Goal: Information Seeking & Learning: Learn about a topic

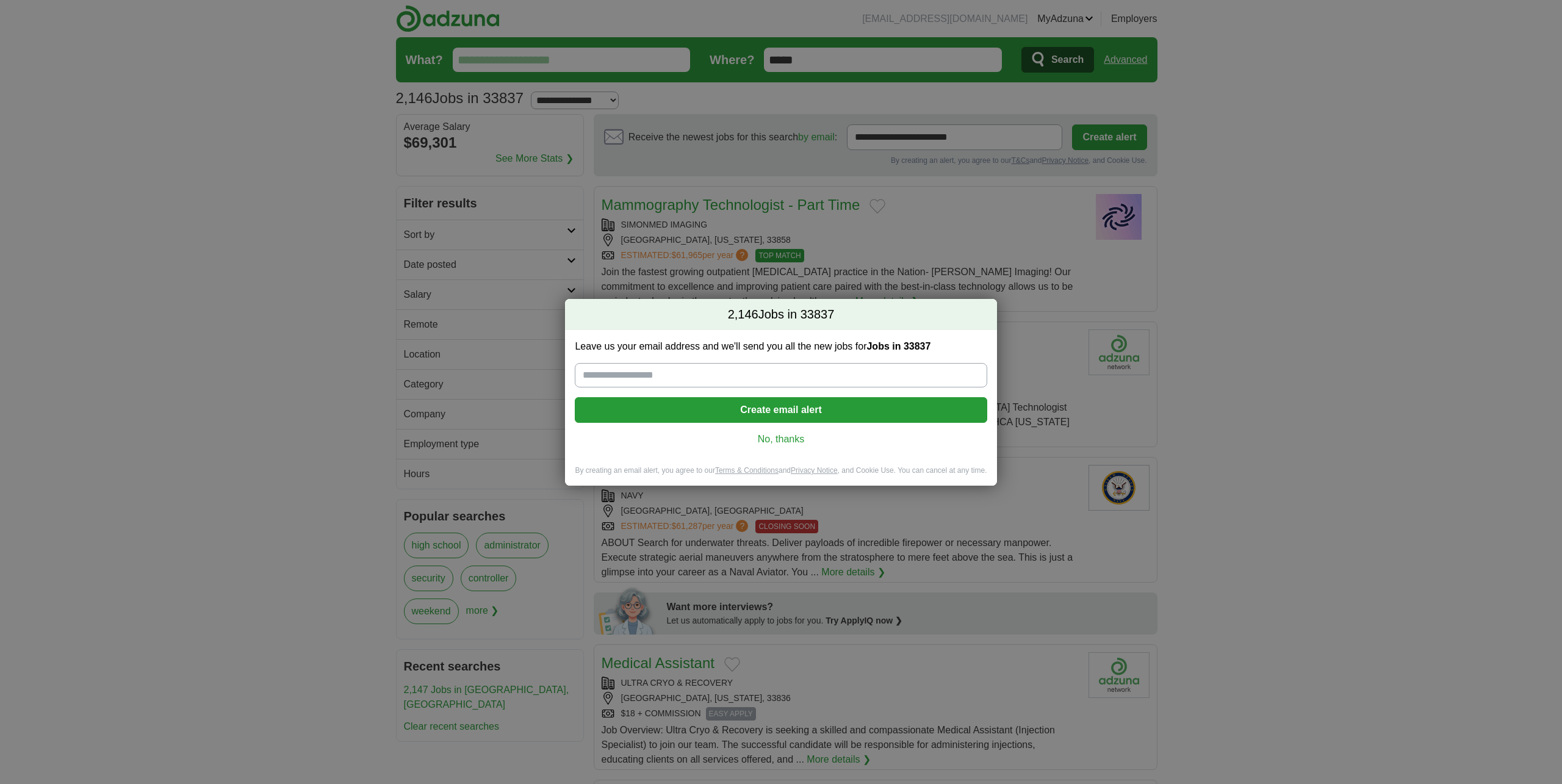
drag, startPoint x: 1269, startPoint y: 610, endPoint x: 1263, endPoint y: 606, distance: 7.2
click at [1269, 610] on div "2,146 Jobs in 33837 Leave us your email address and we'll send you all the new …" at bounding box center [781, 392] width 1562 height 784
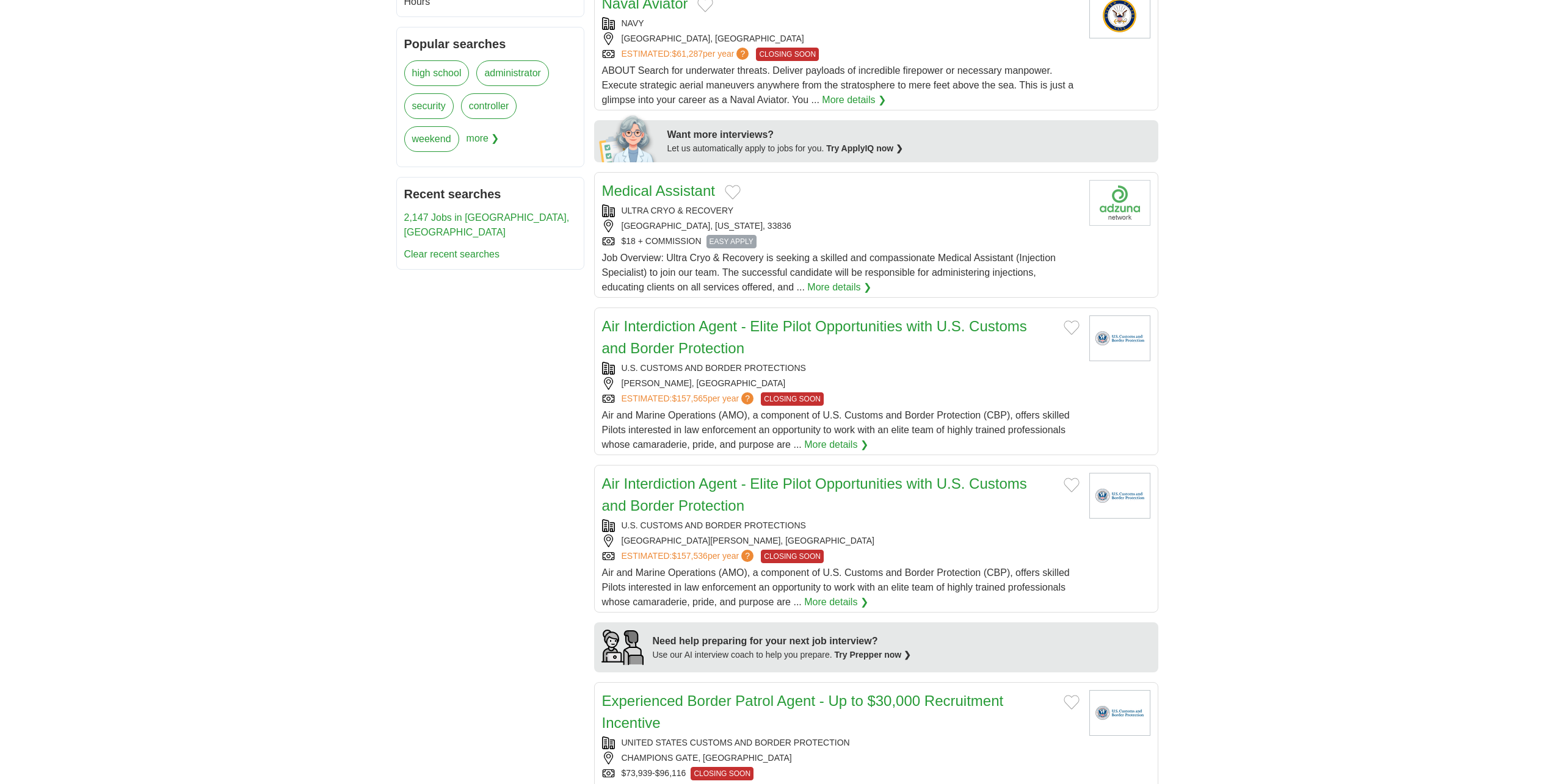
scroll to position [427, 0]
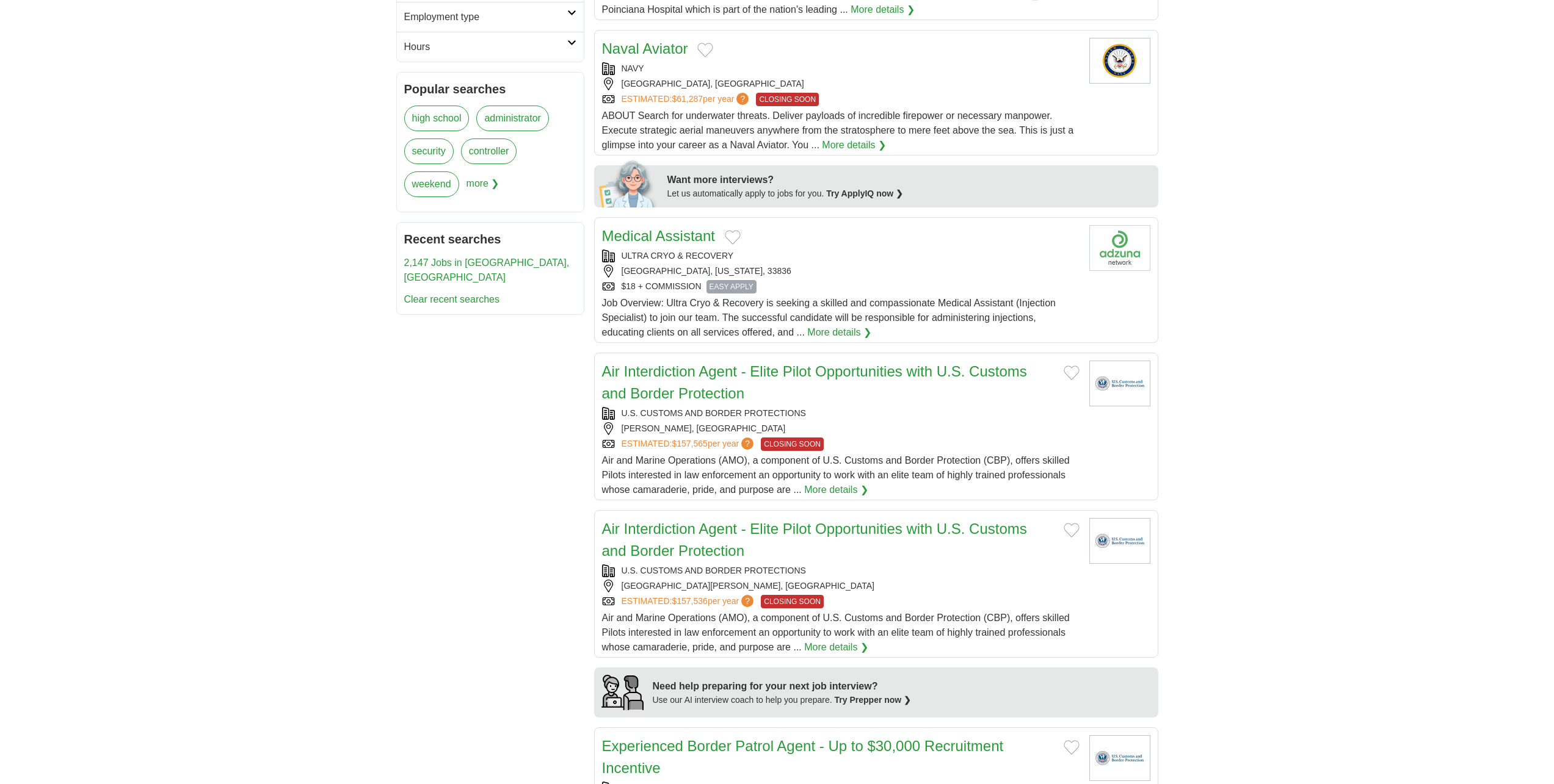
click at [863, 332] on link "More details ❯" at bounding box center [839, 333] width 64 height 15
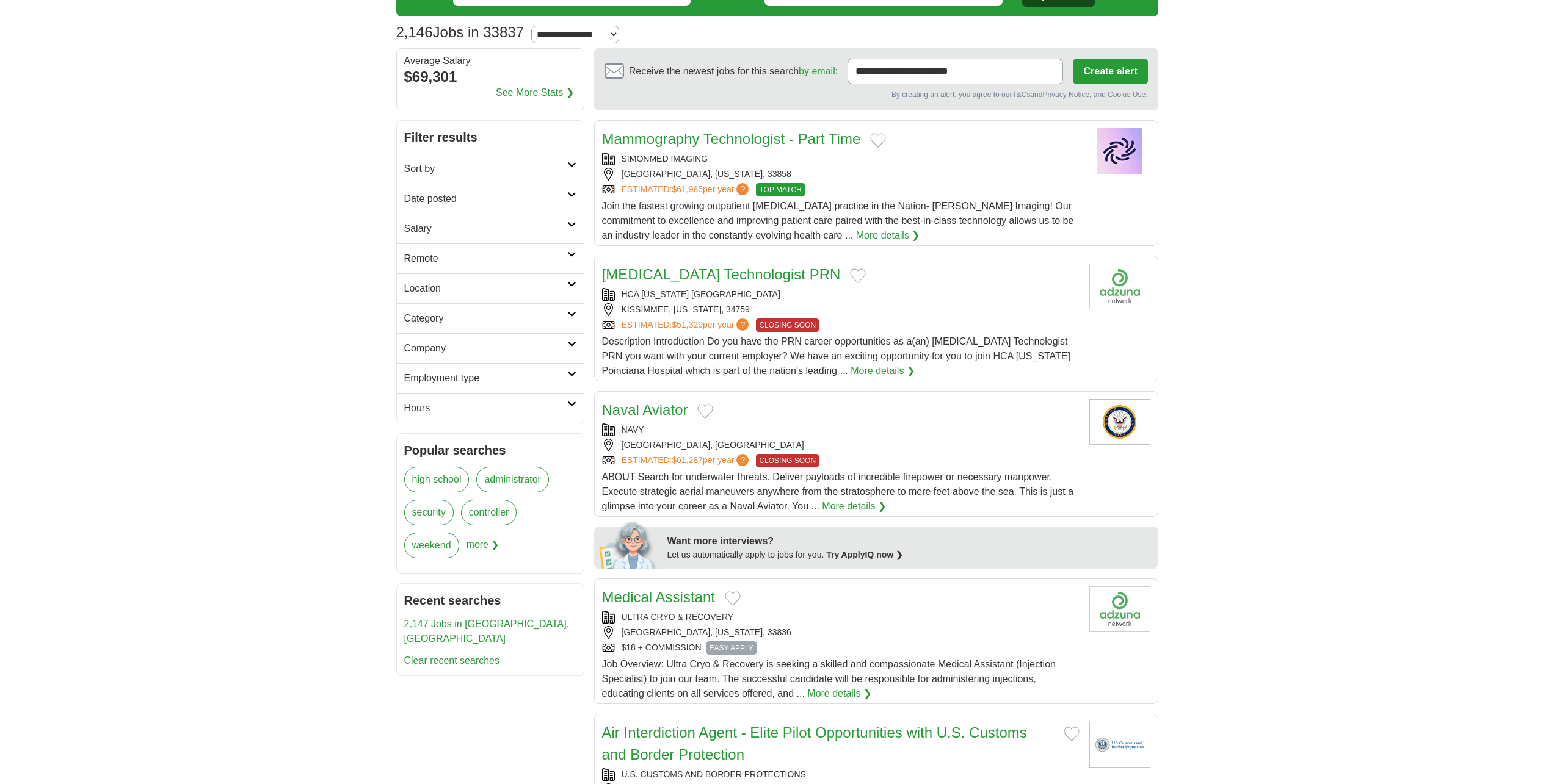
scroll to position [61, 0]
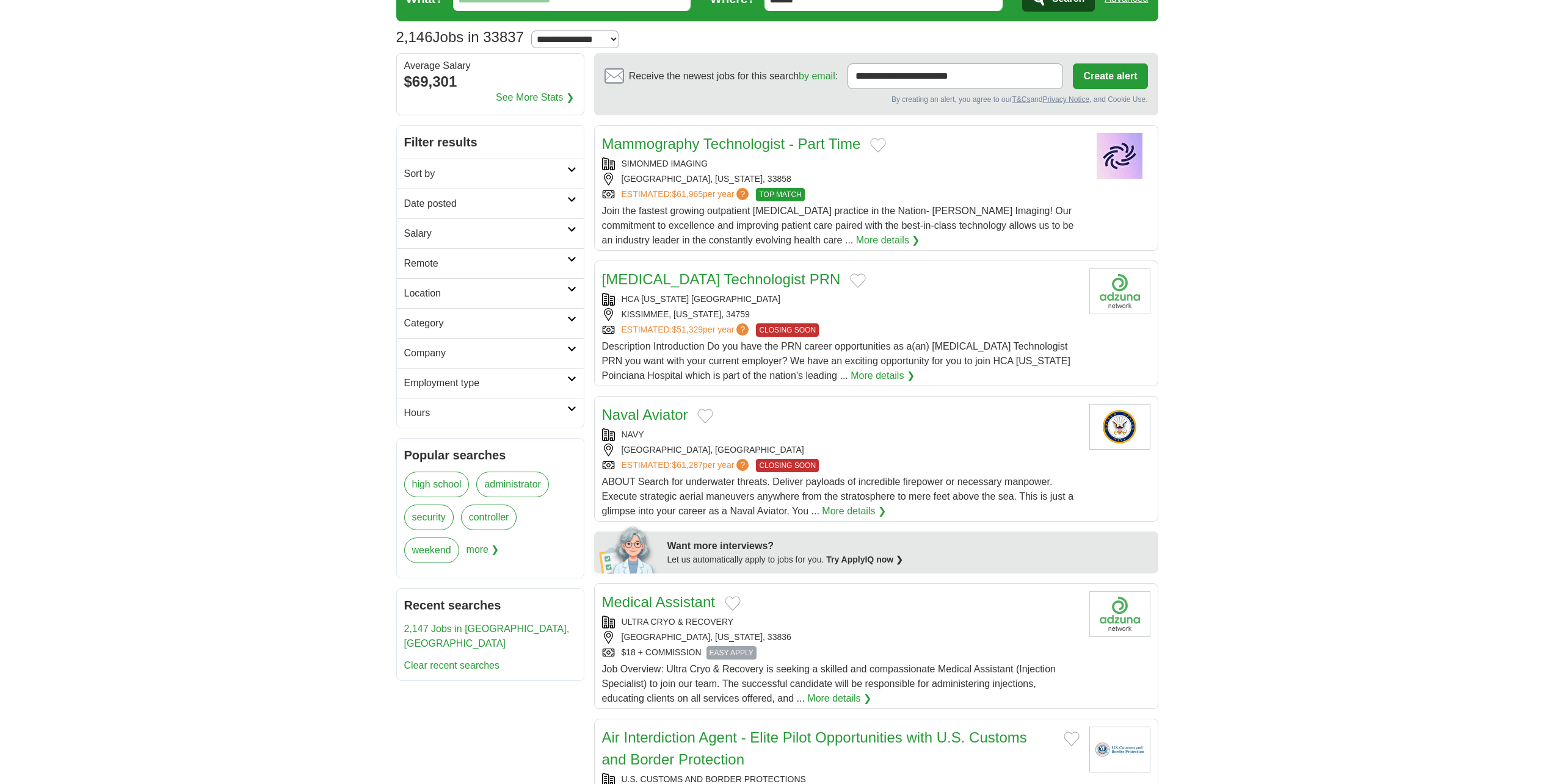
click at [560, 386] on h2 "Employment type" at bounding box center [485, 383] width 163 height 15
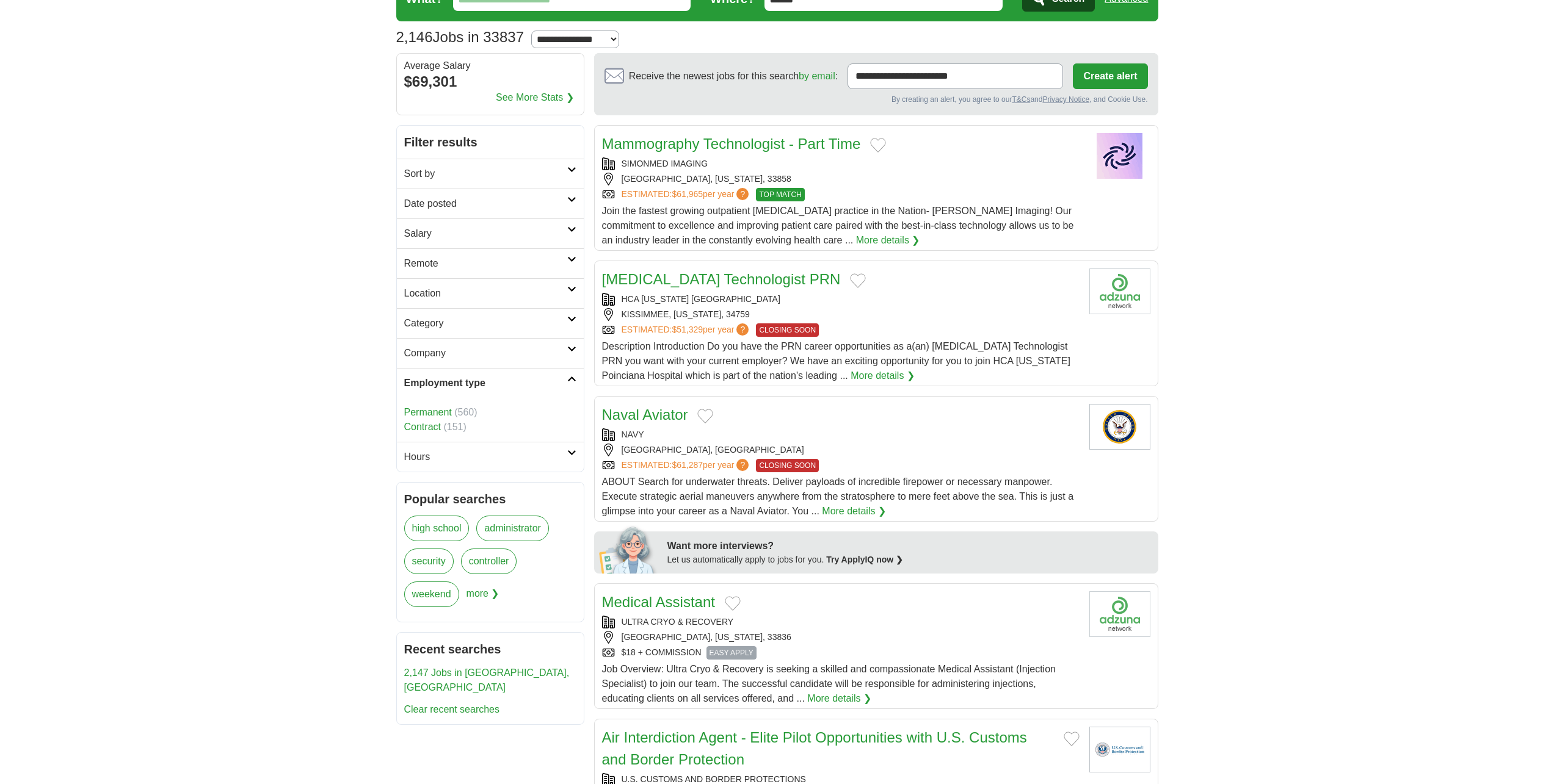
click at [563, 385] on h2 "Employment type" at bounding box center [485, 383] width 163 height 15
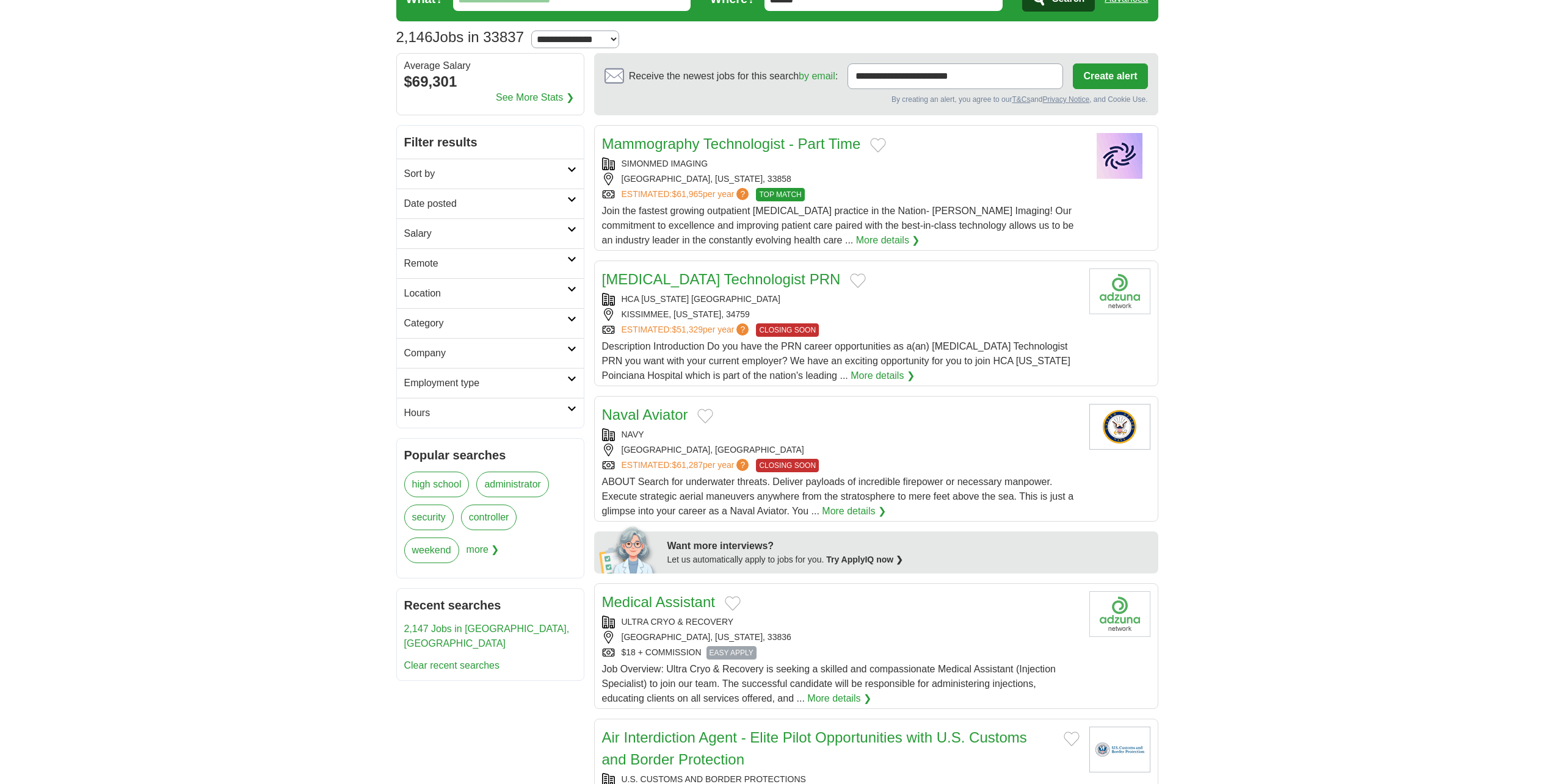
click at [557, 350] on h2 "Company" at bounding box center [485, 353] width 163 height 15
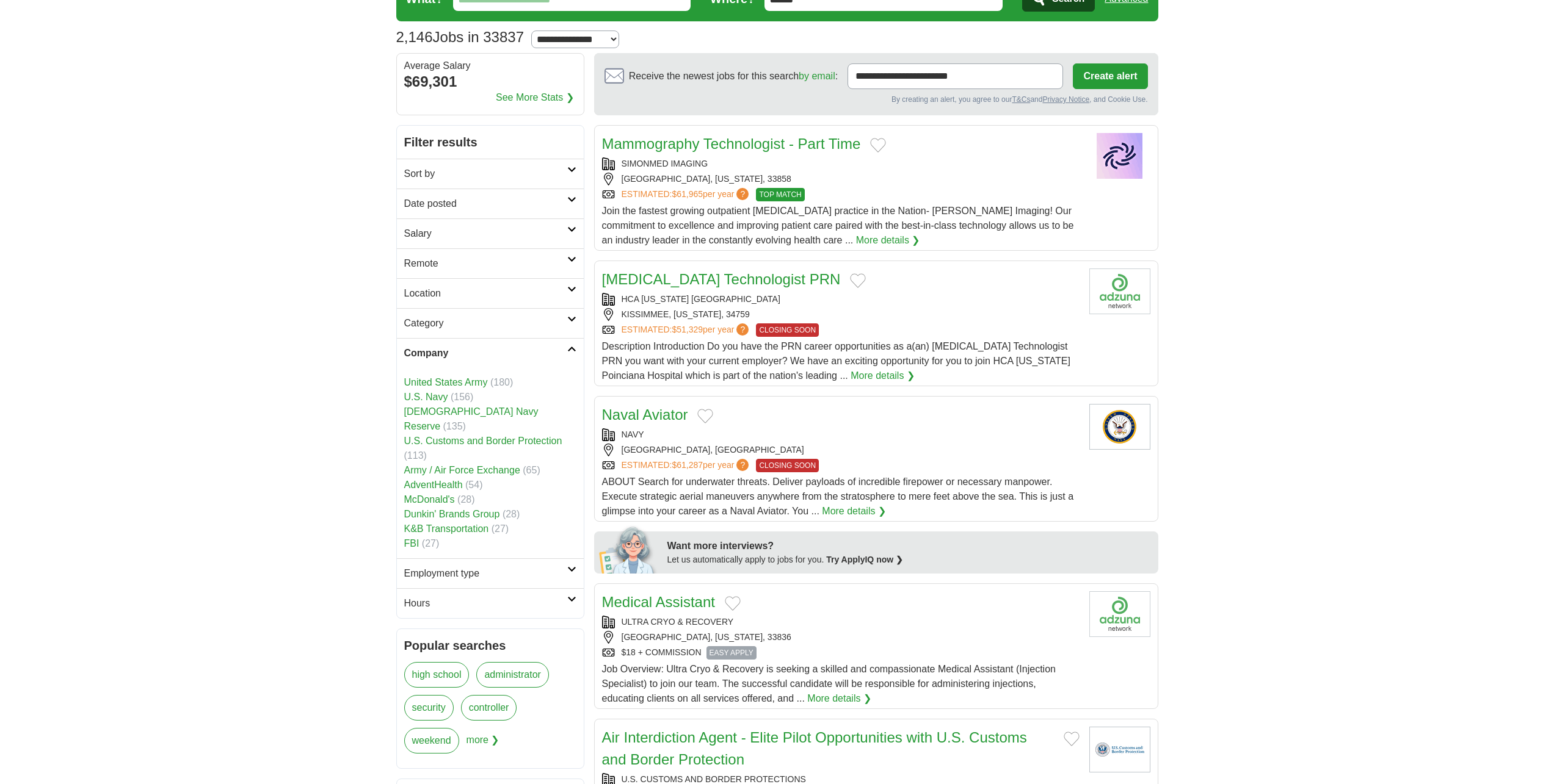
click at [565, 350] on h2 "Company" at bounding box center [485, 353] width 163 height 15
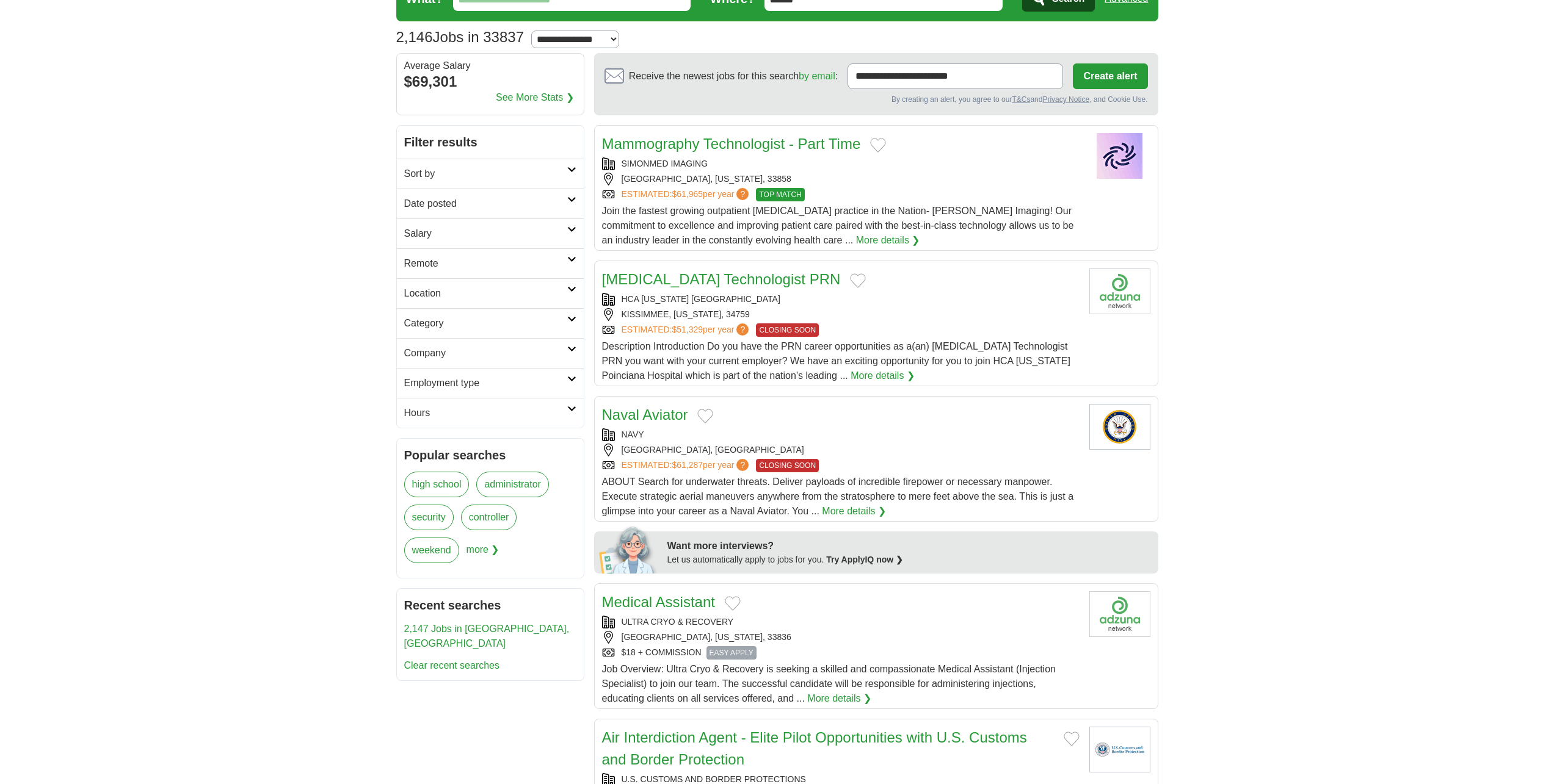
click at [521, 414] on h2 "Hours" at bounding box center [485, 413] width 163 height 15
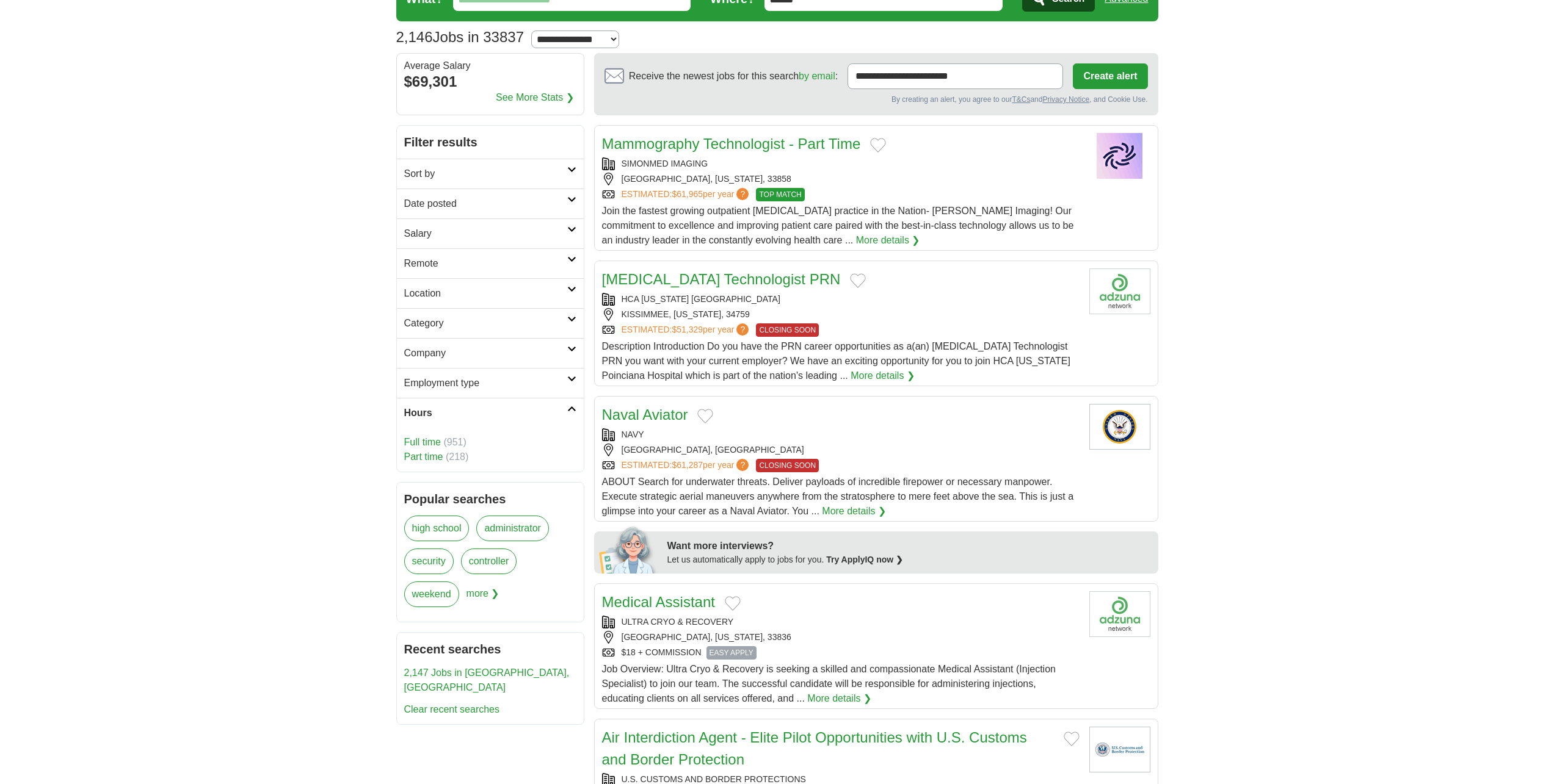
click at [522, 414] on h2 "Hours" at bounding box center [485, 413] width 163 height 15
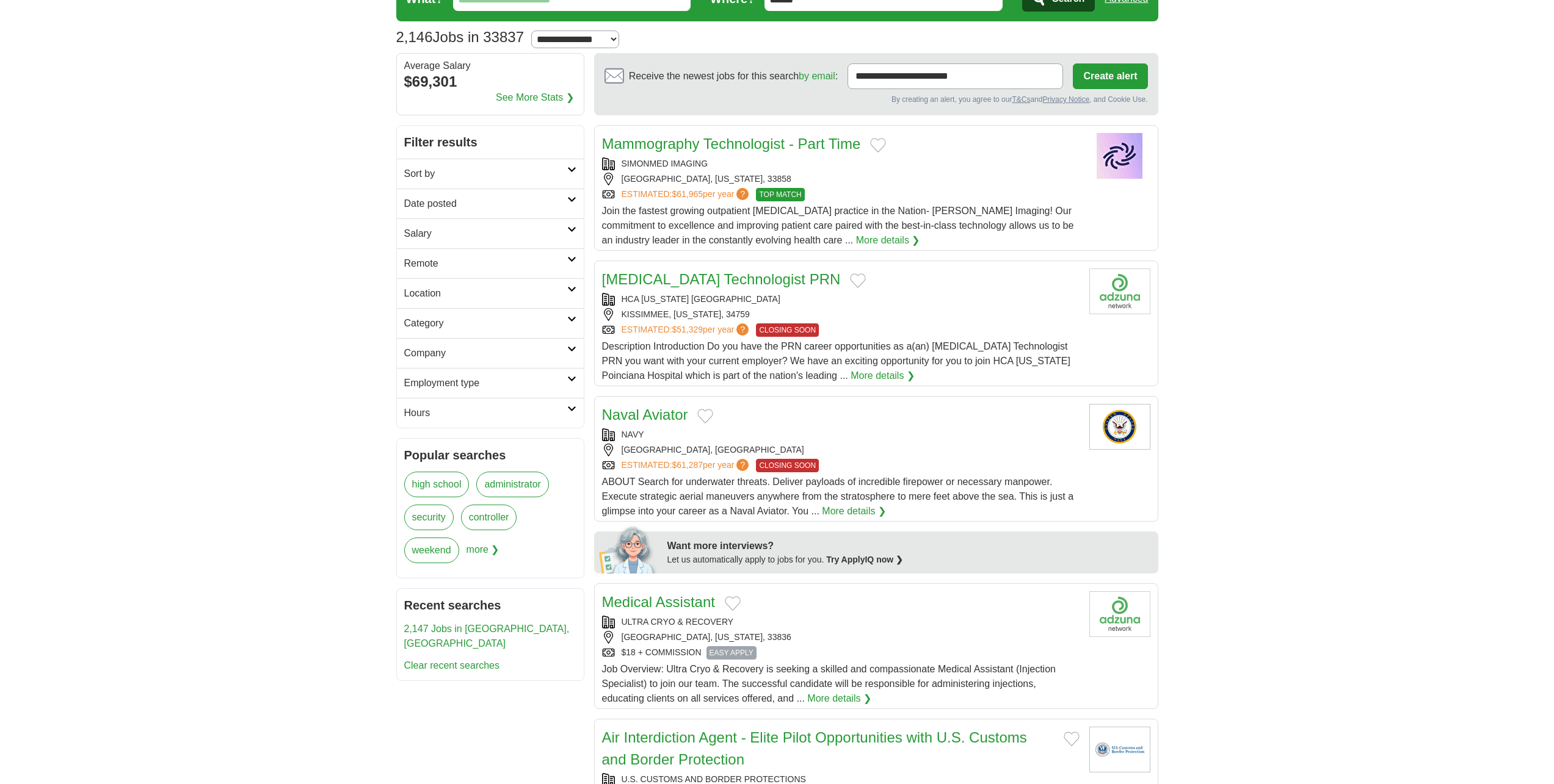
click at [514, 269] on h2 "Remote" at bounding box center [485, 263] width 163 height 15
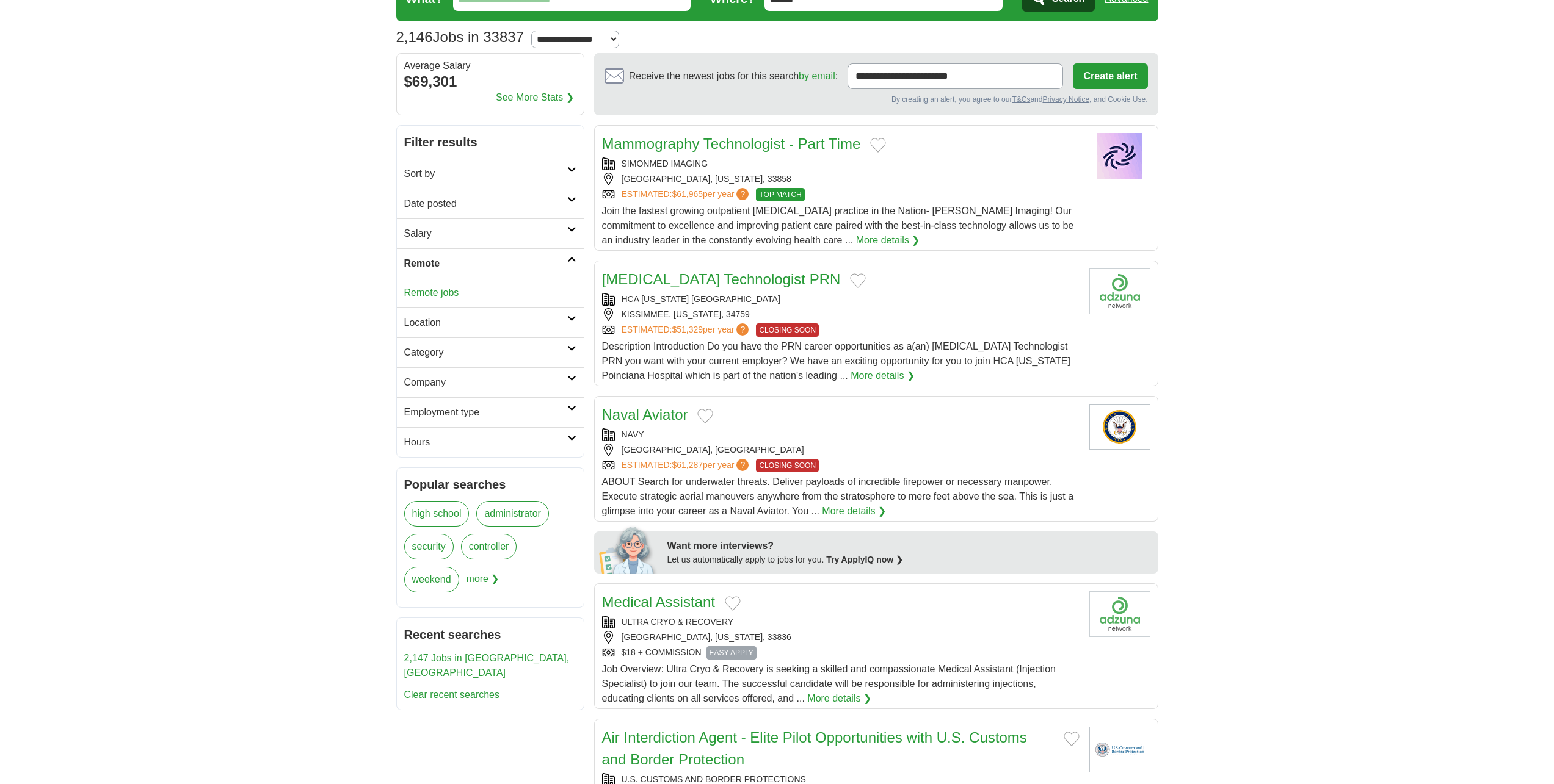
click at [512, 265] on h2 "Remote" at bounding box center [485, 263] width 163 height 15
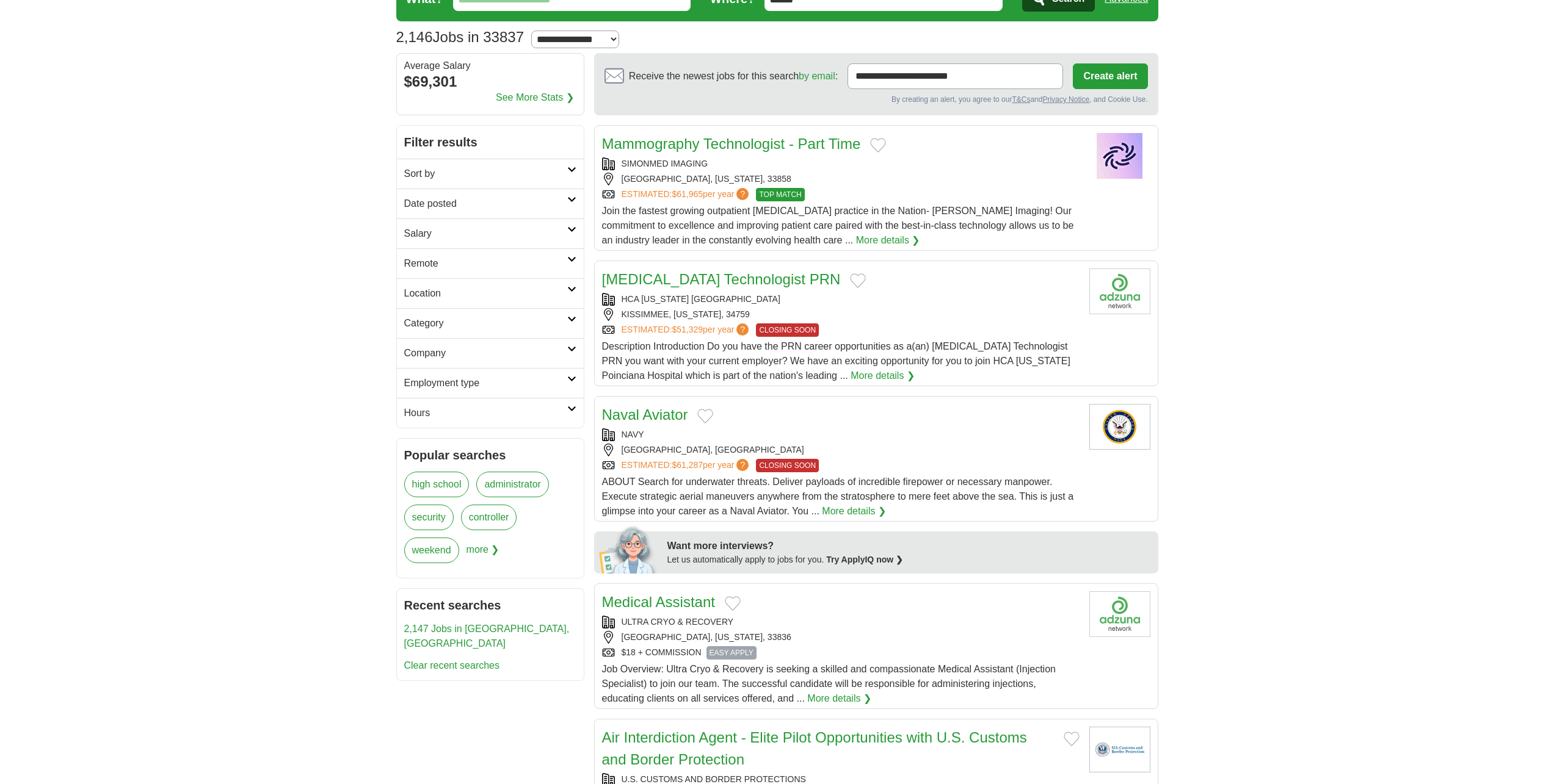
click at [486, 223] on link "Salary" at bounding box center [490, 233] width 187 height 30
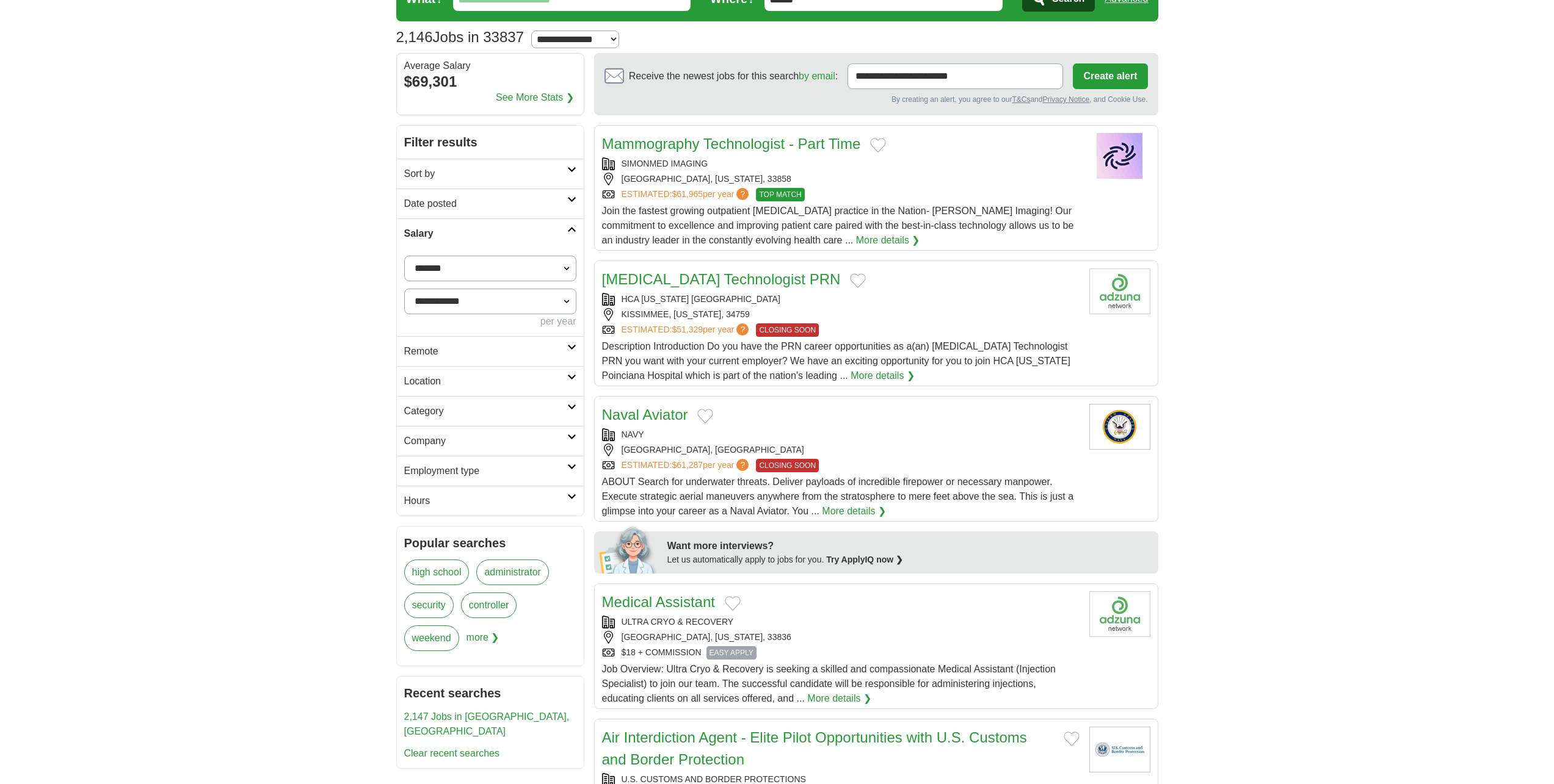
click at [486, 223] on link "Salary" at bounding box center [490, 233] width 187 height 30
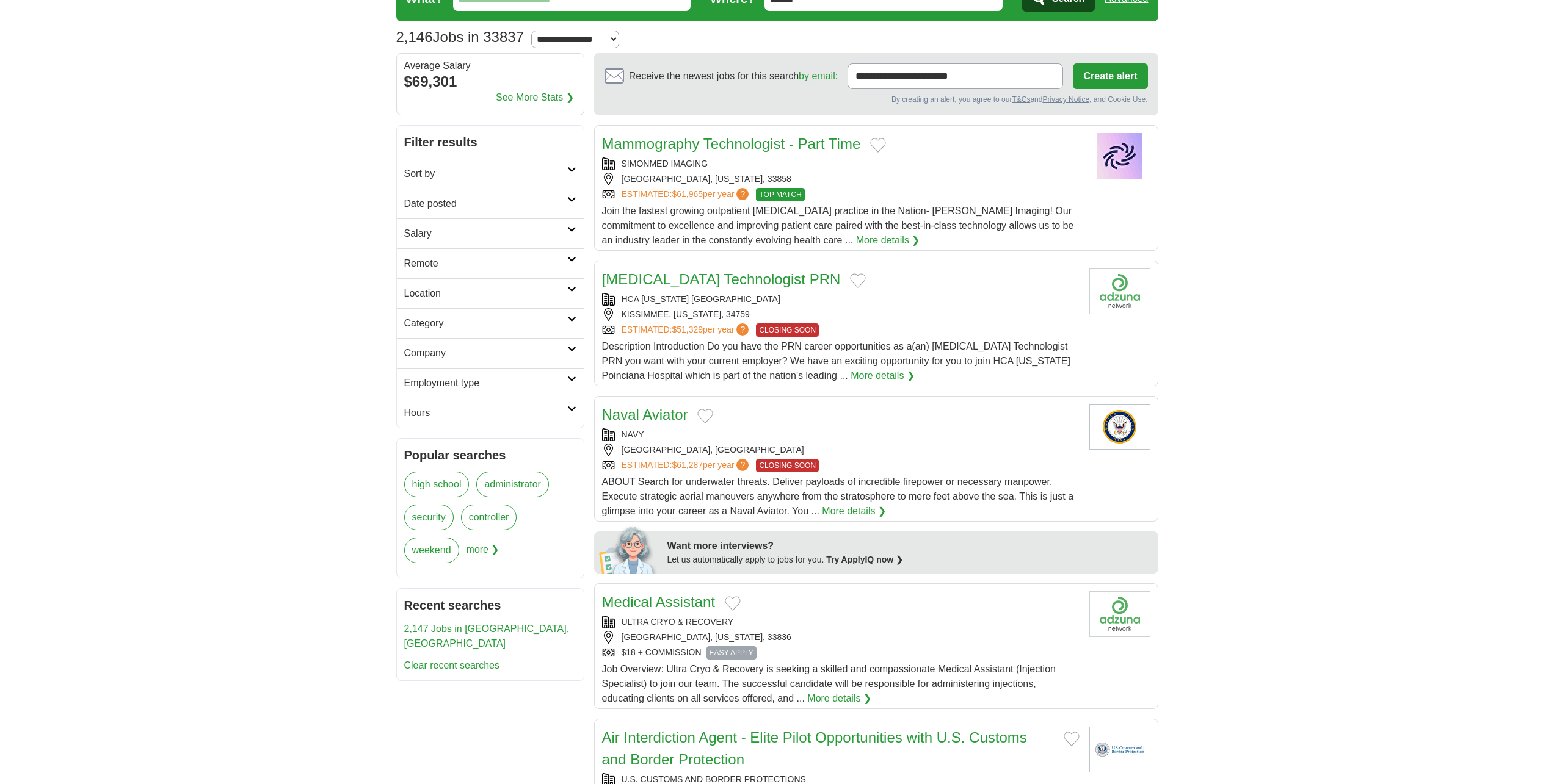
click at [493, 206] on h2 "Date posted" at bounding box center [485, 204] width 163 height 15
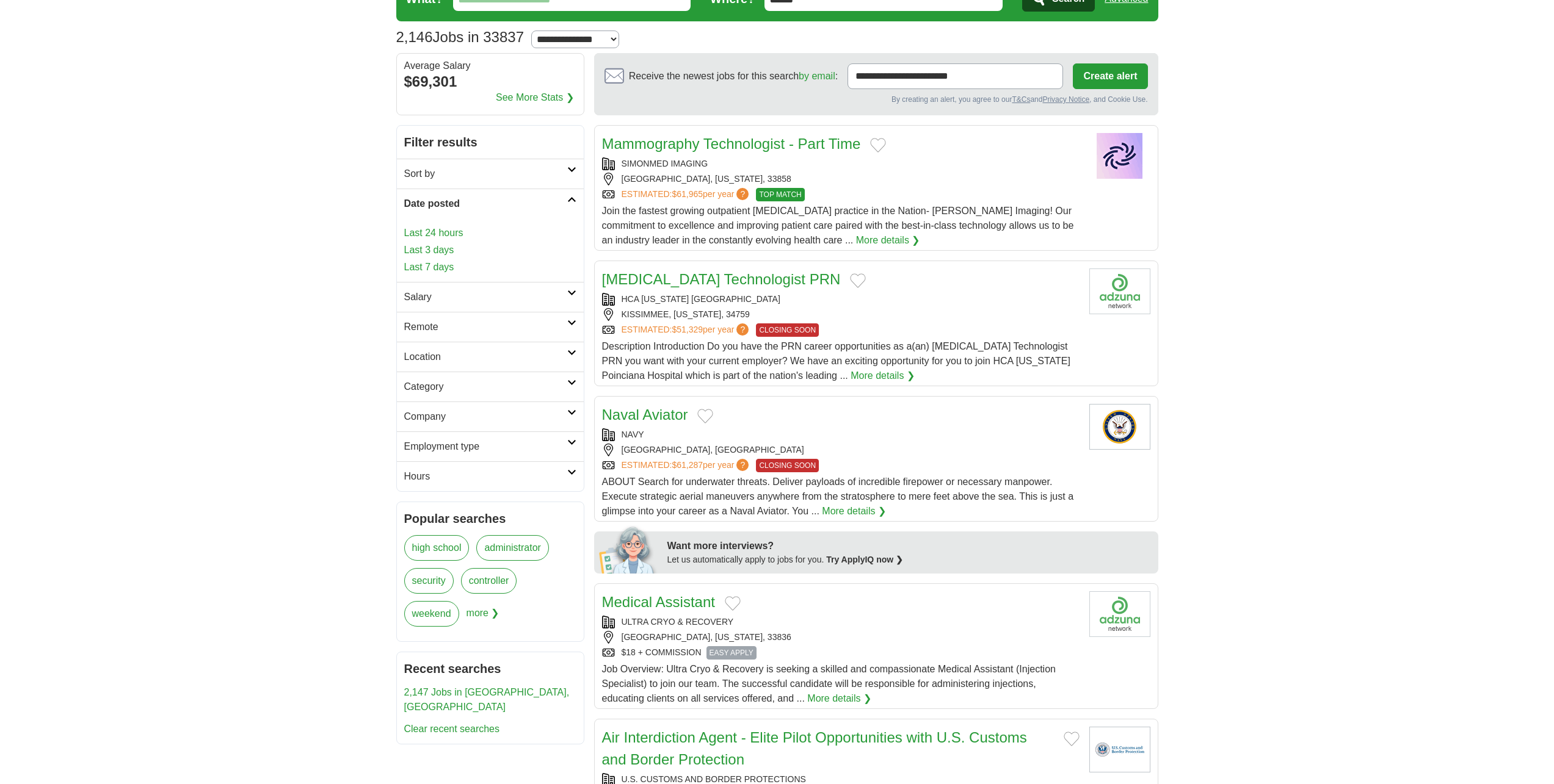
click at [413, 231] on link "Last 24 hours" at bounding box center [490, 233] width 172 height 15
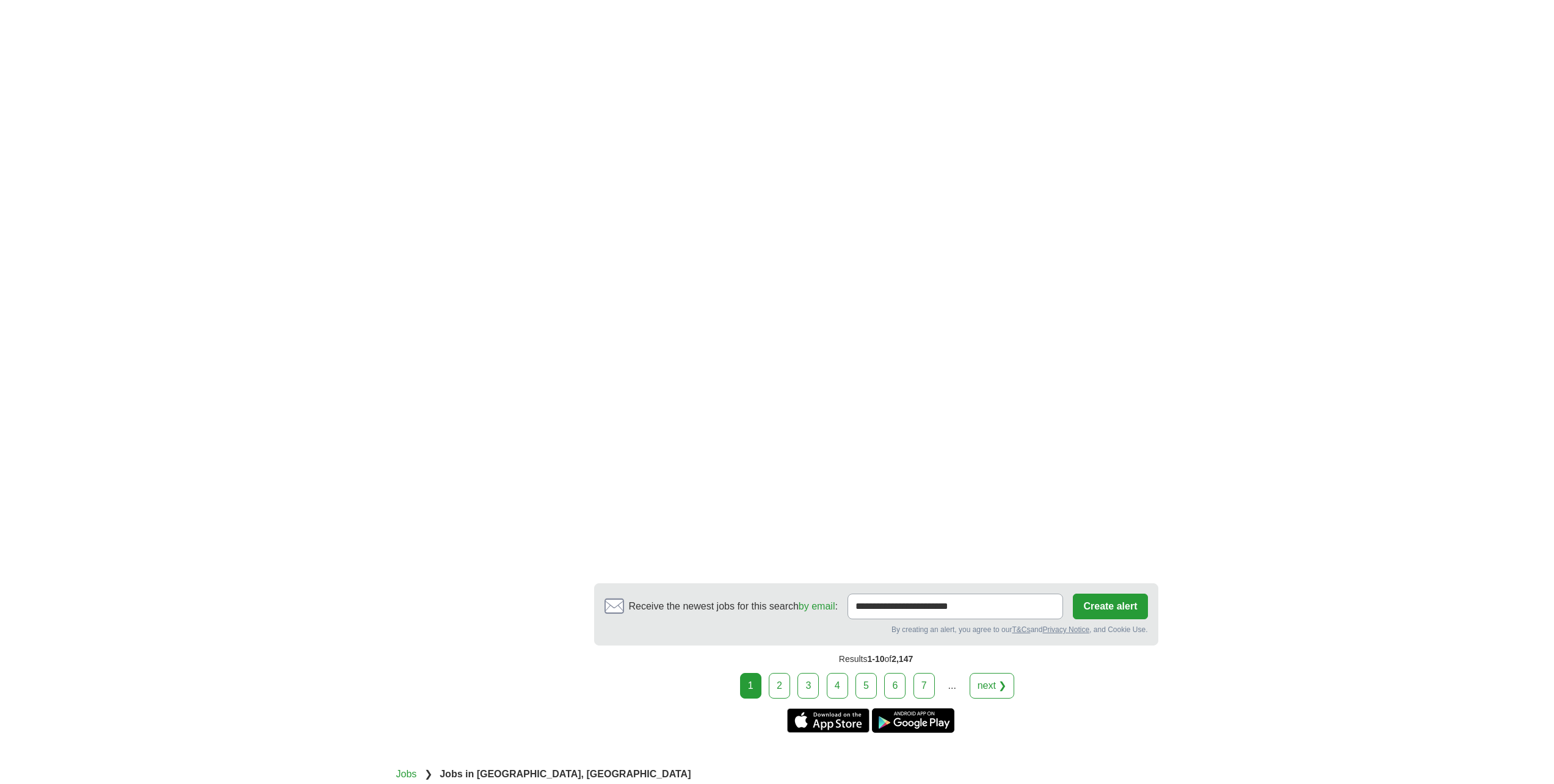
scroll to position [1892, 0]
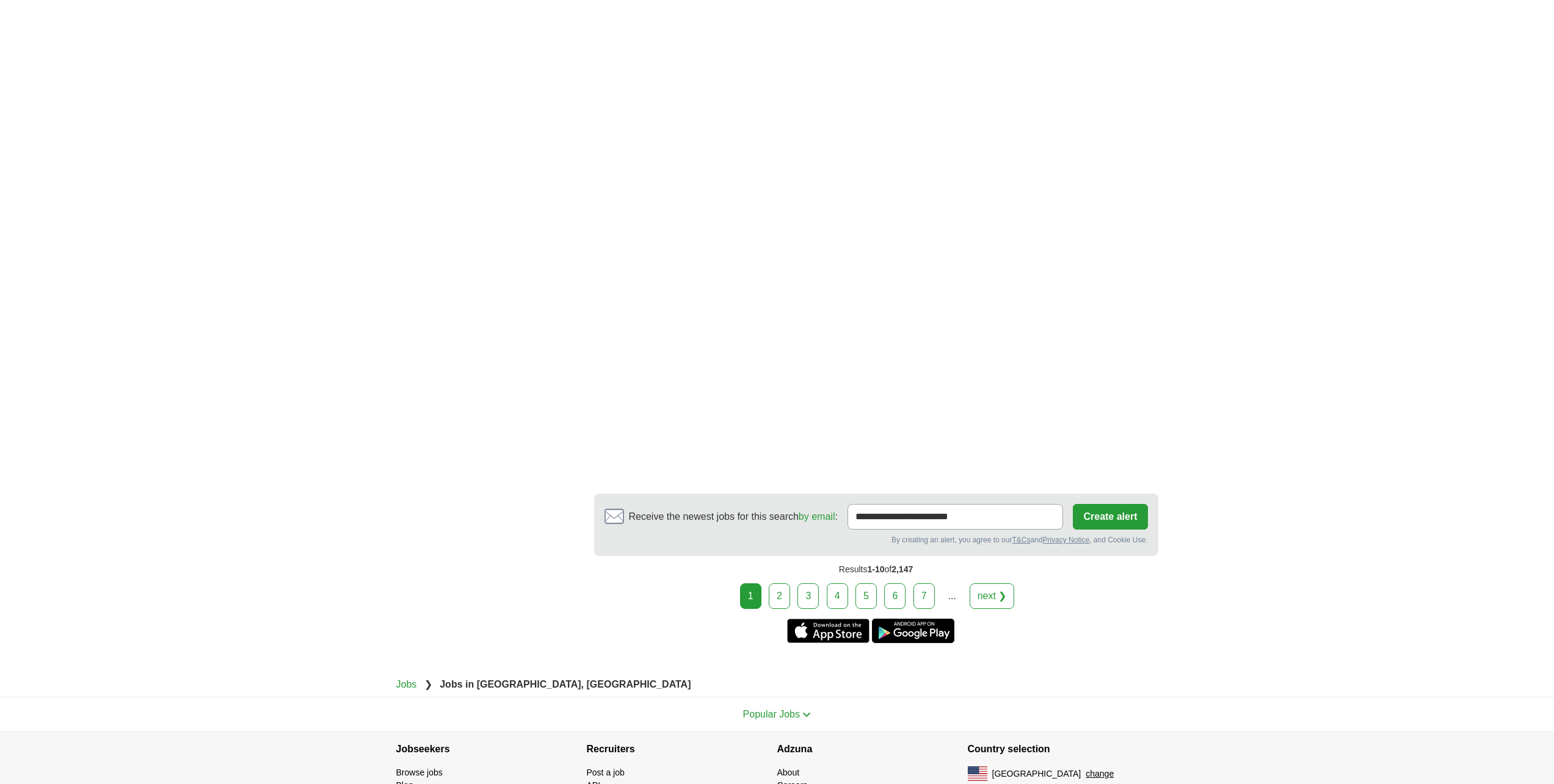
click at [778, 597] on link "2" at bounding box center [779, 596] width 22 height 26
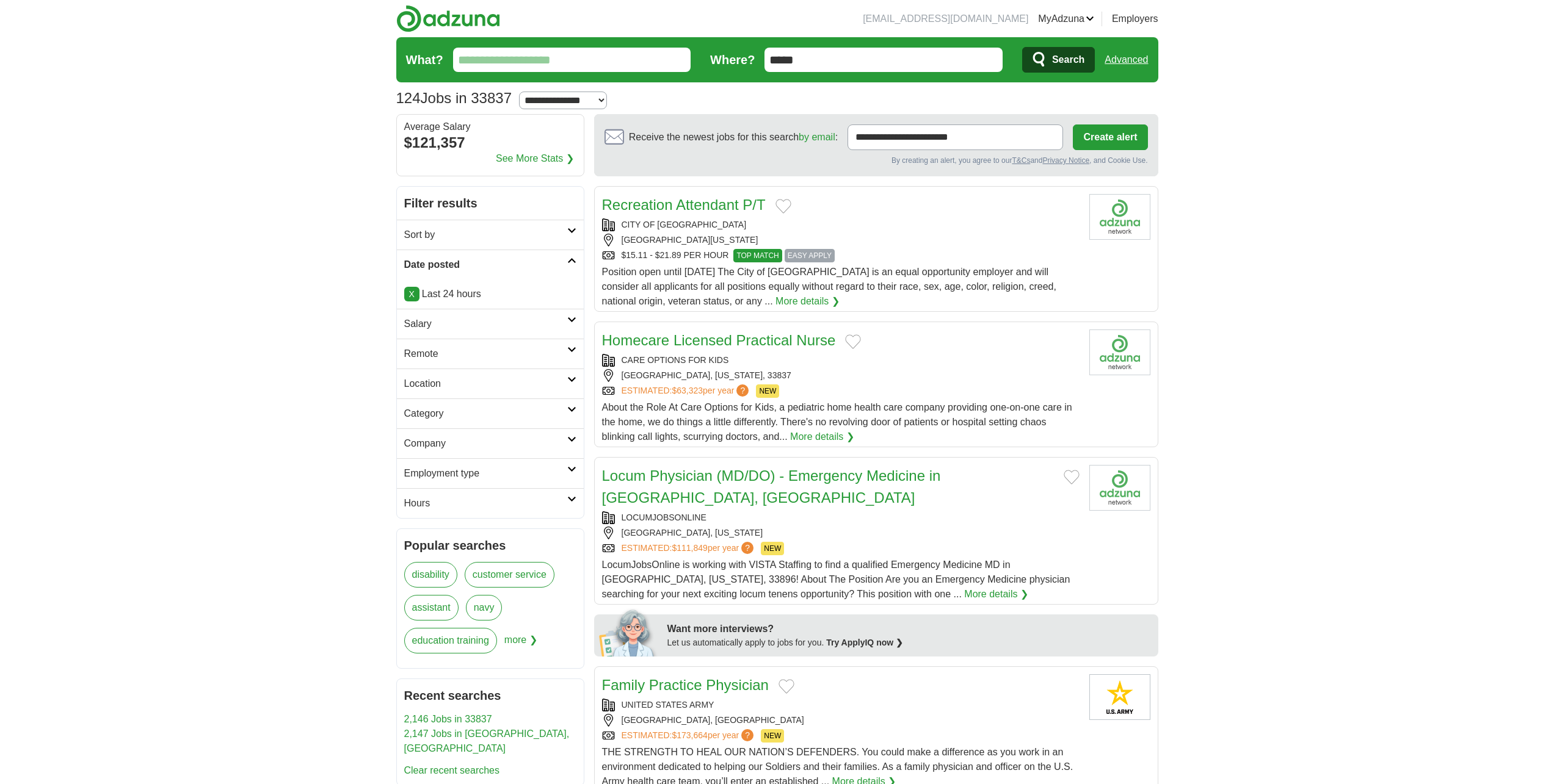
click at [0, 0] on link "Resumes" at bounding box center [0, 0] width 0 height 0
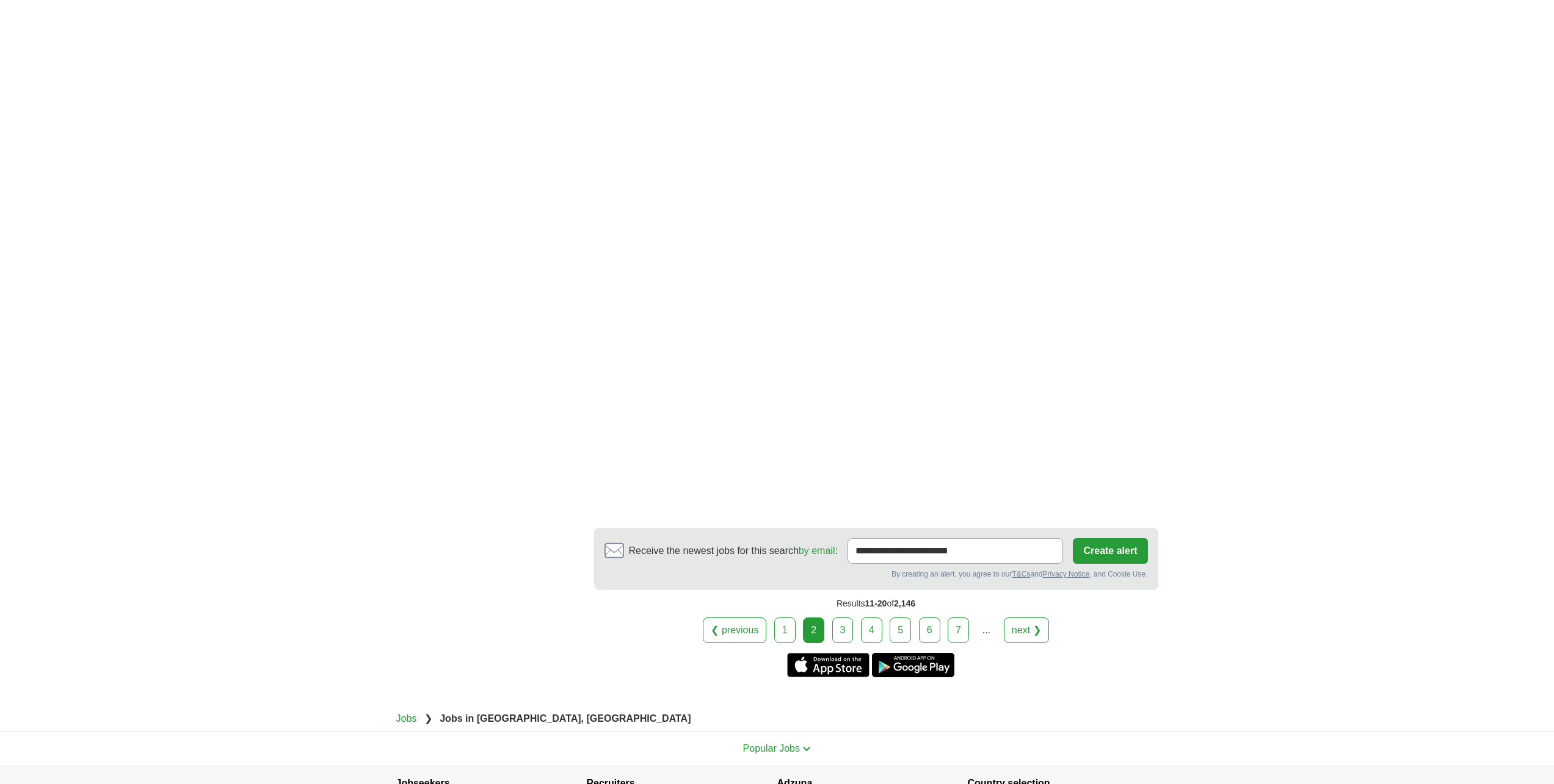
scroll to position [1831, 0]
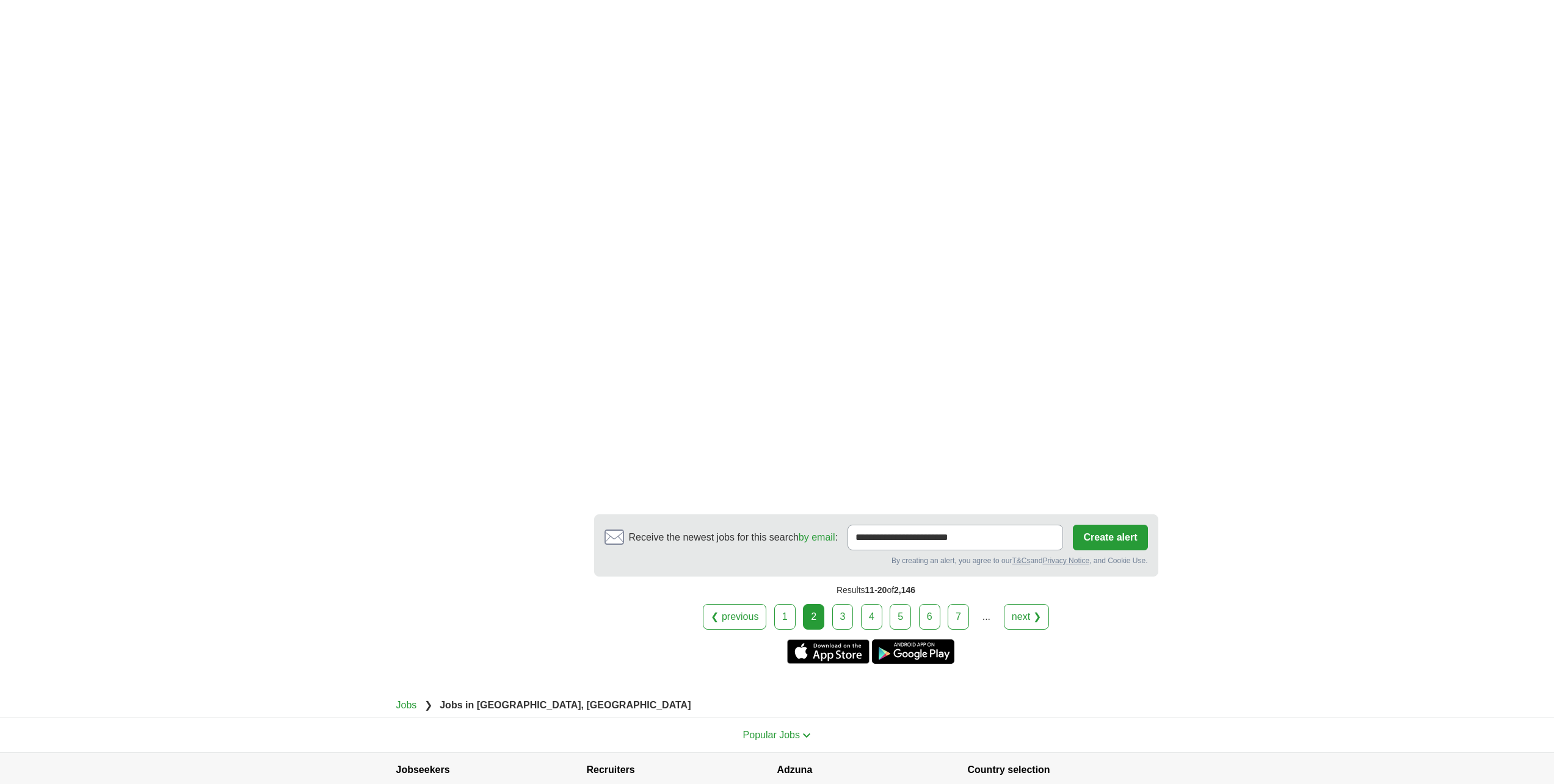
click at [847, 610] on link "3" at bounding box center [843, 617] width 22 height 26
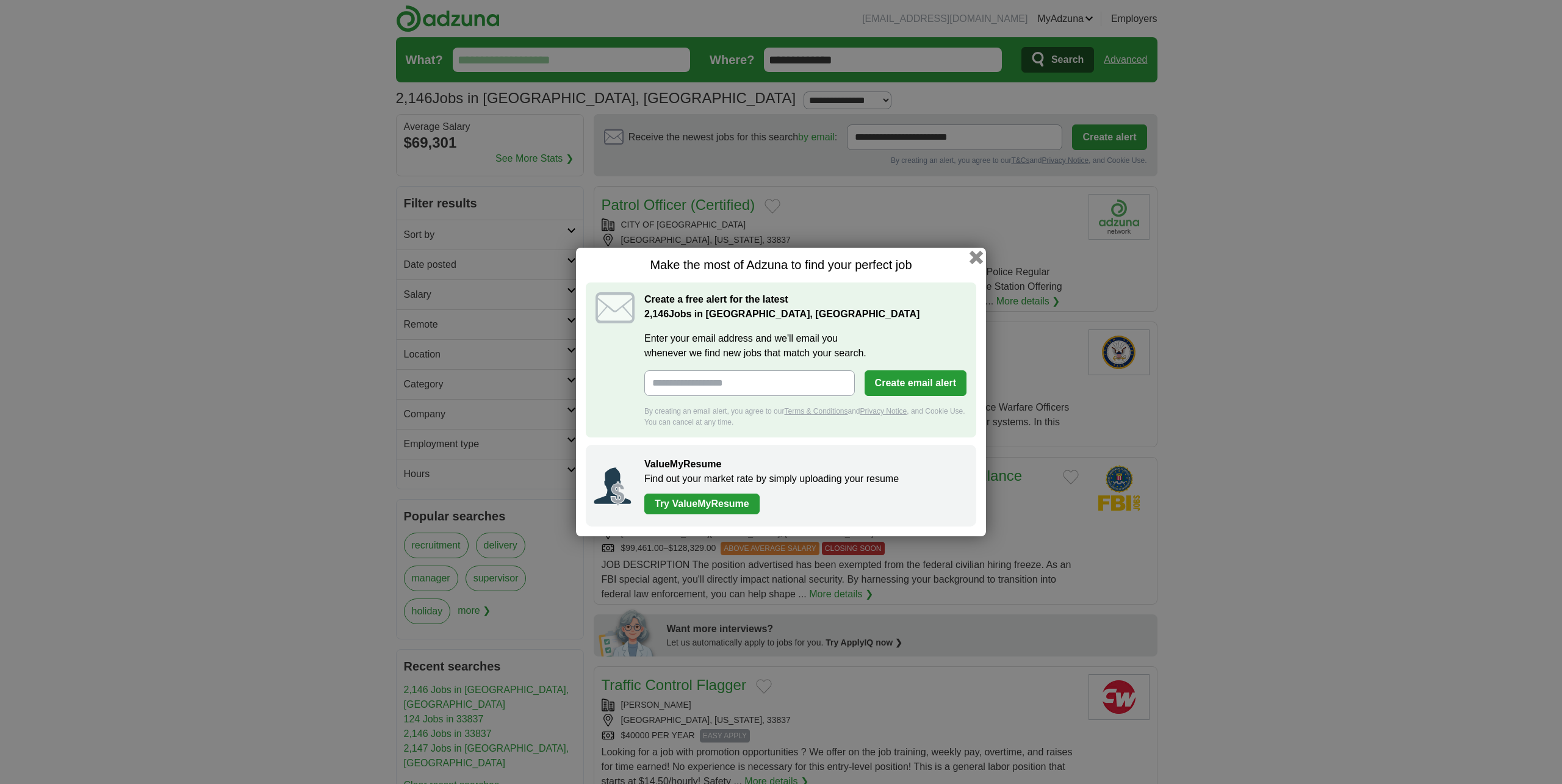
click at [978, 256] on button "button" at bounding box center [977, 258] width 14 height 14
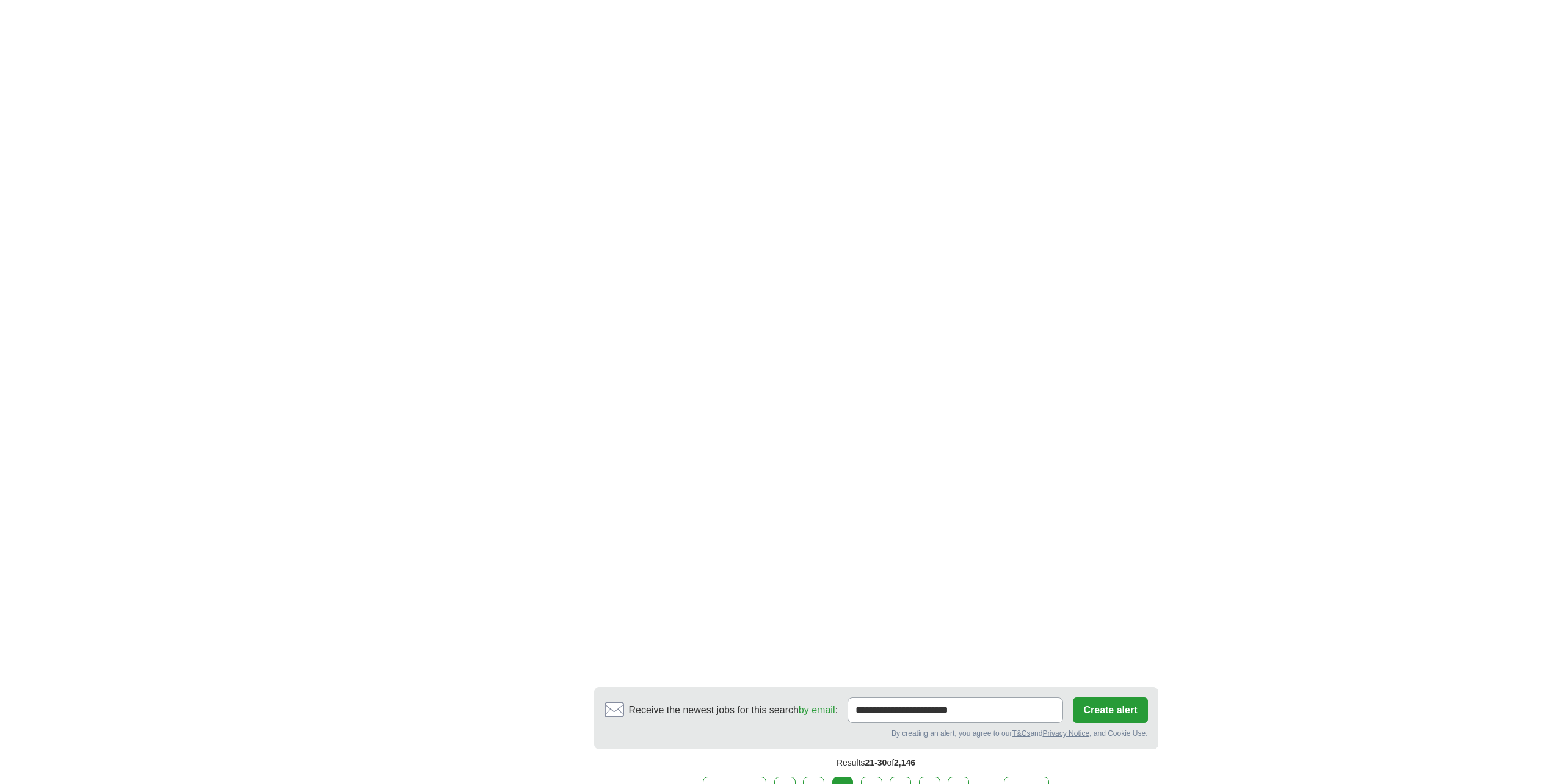
scroll to position [1831, 0]
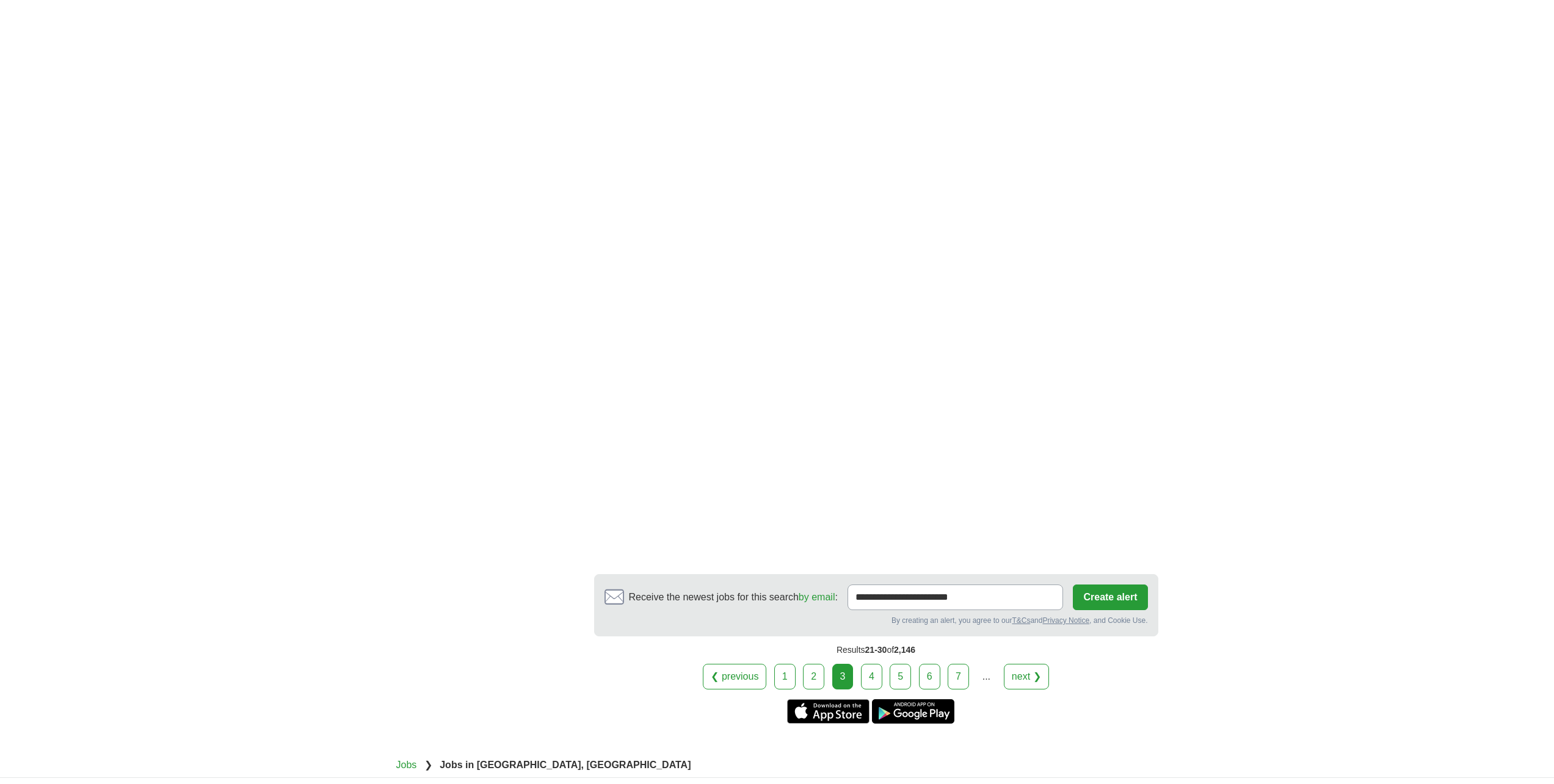
click at [876, 679] on link "4" at bounding box center [871, 677] width 22 height 26
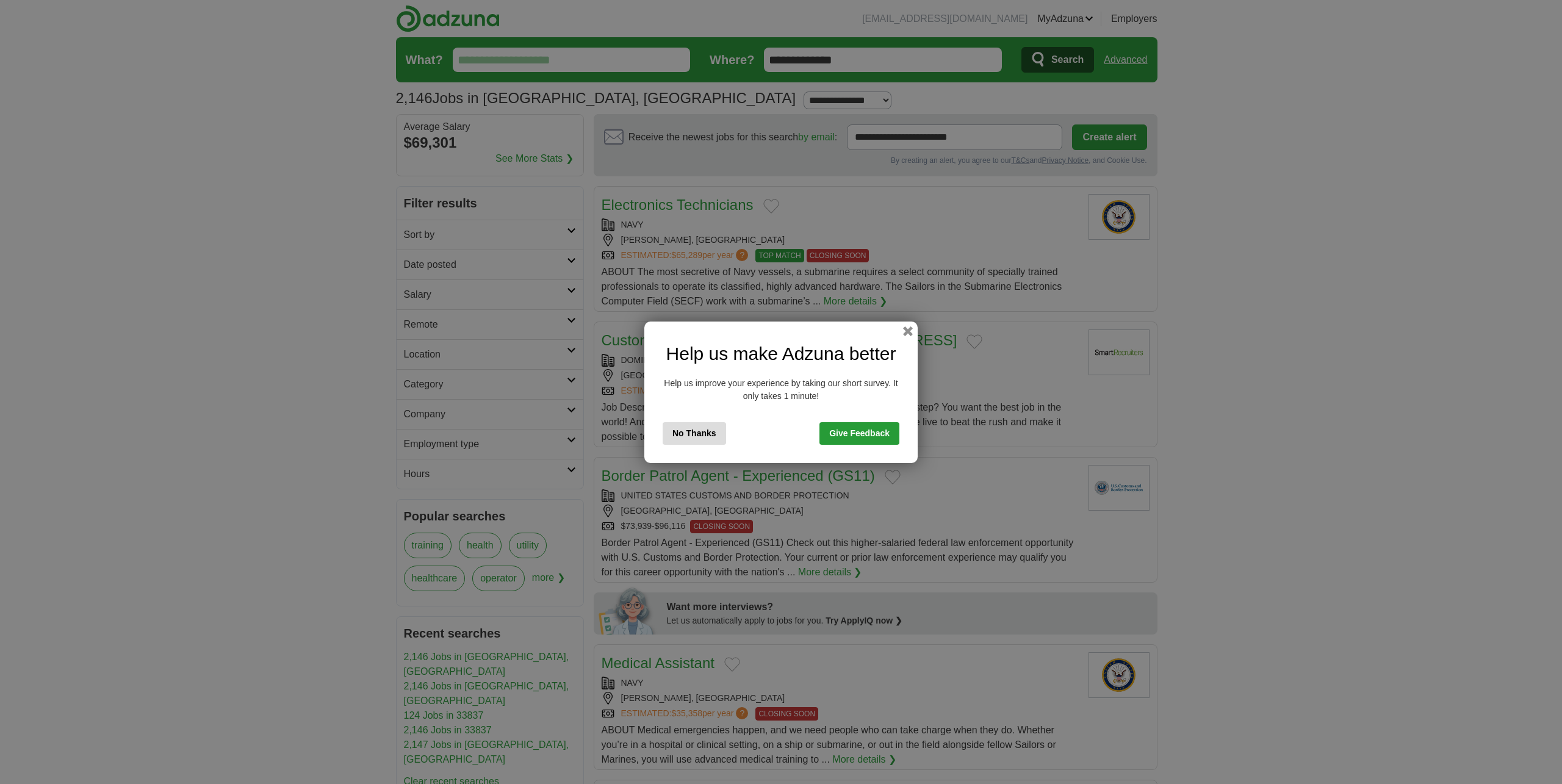
click at [710, 434] on button "No Thanks" at bounding box center [694, 433] width 63 height 23
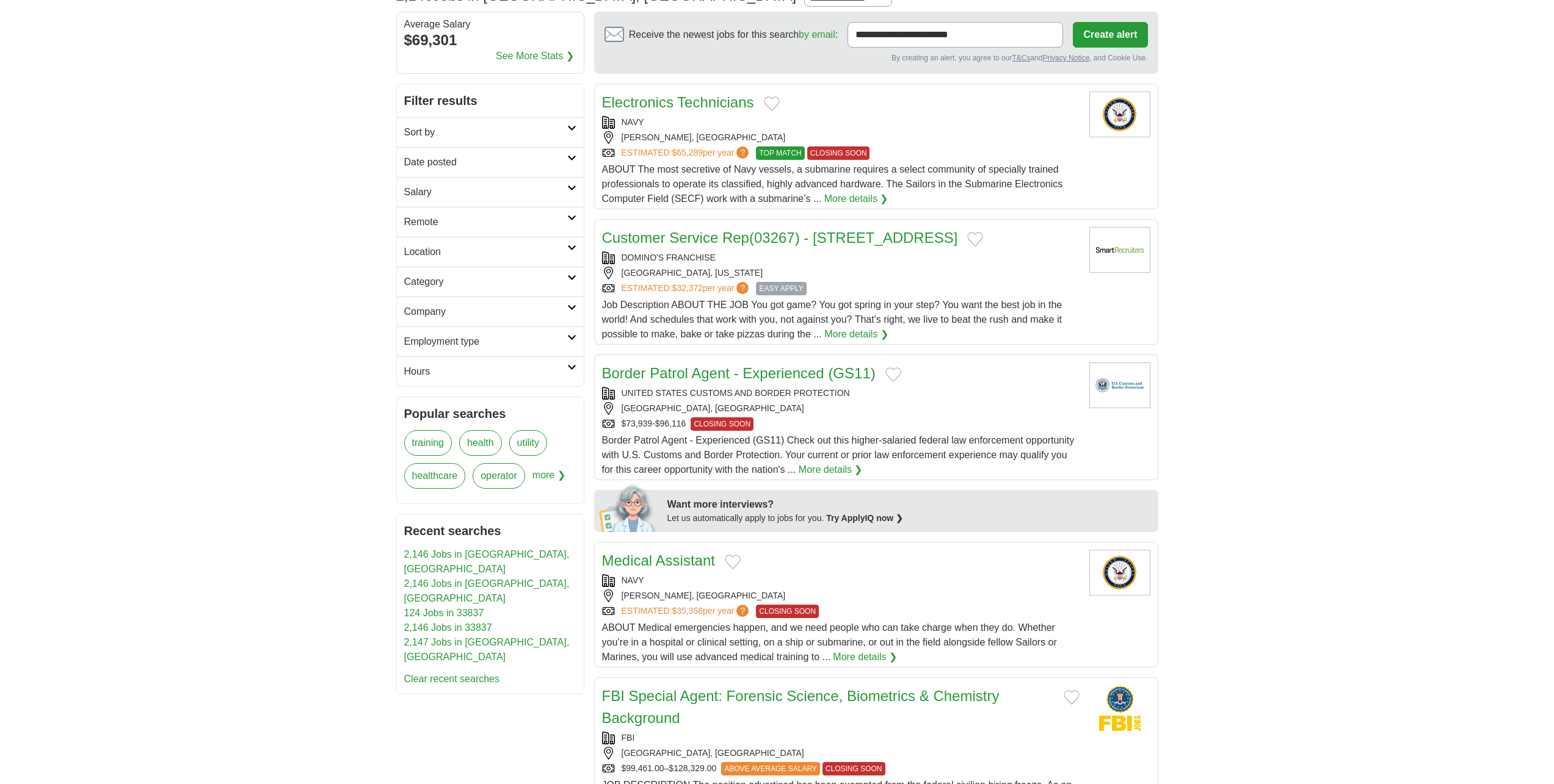
scroll to position [122, 0]
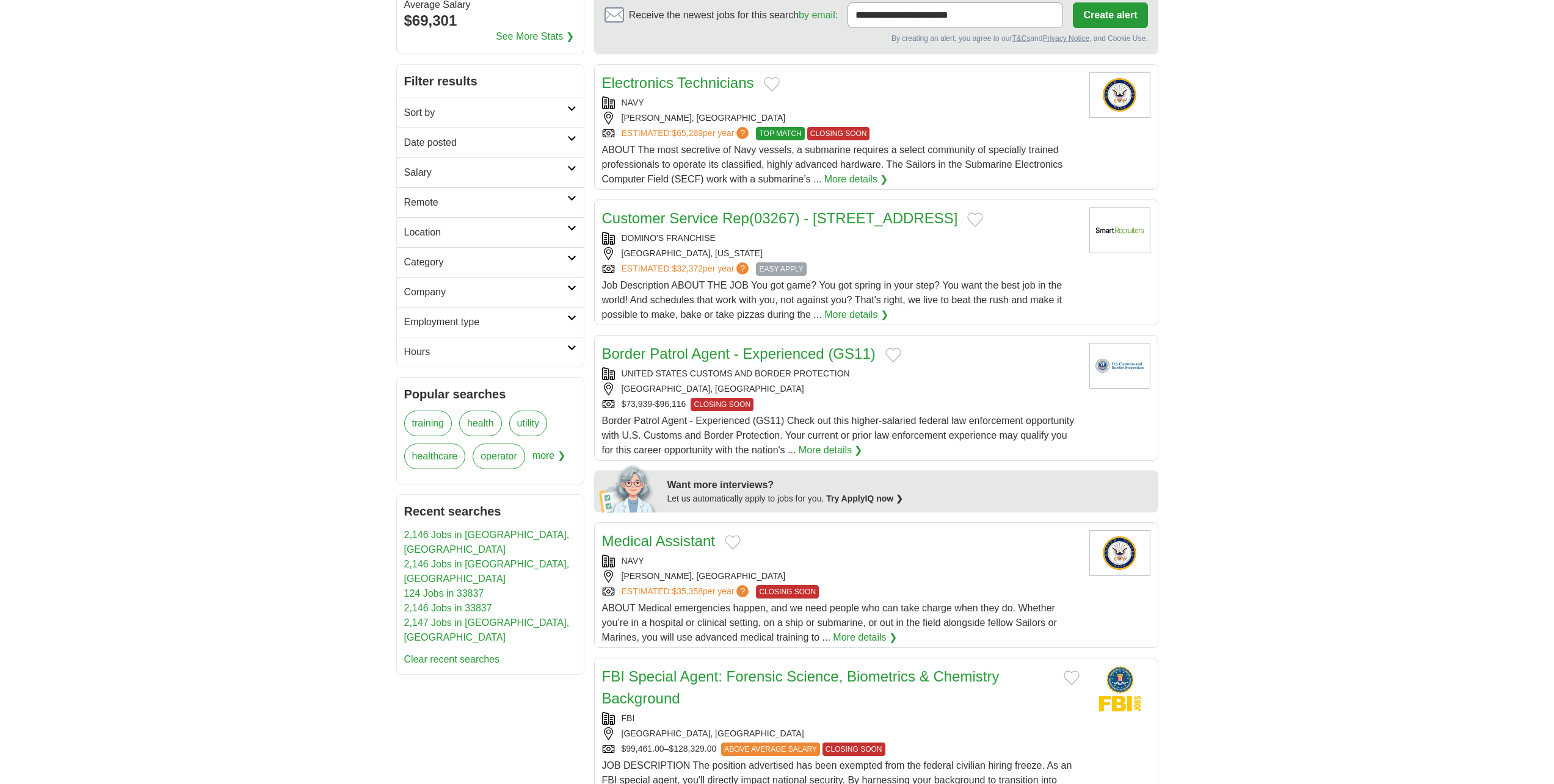
click at [503, 302] on link "Company" at bounding box center [490, 292] width 187 height 30
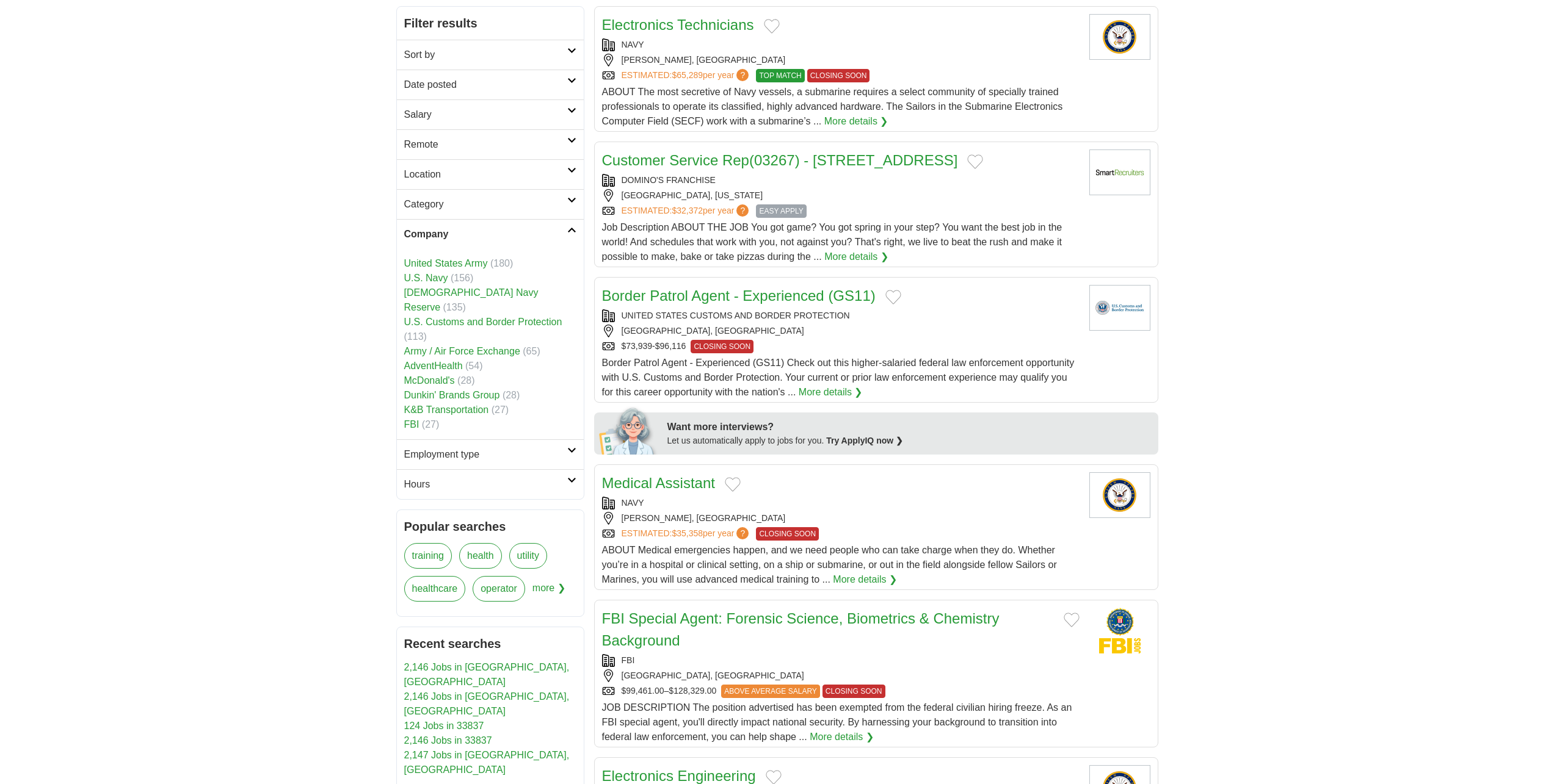
scroll to position [183, 0]
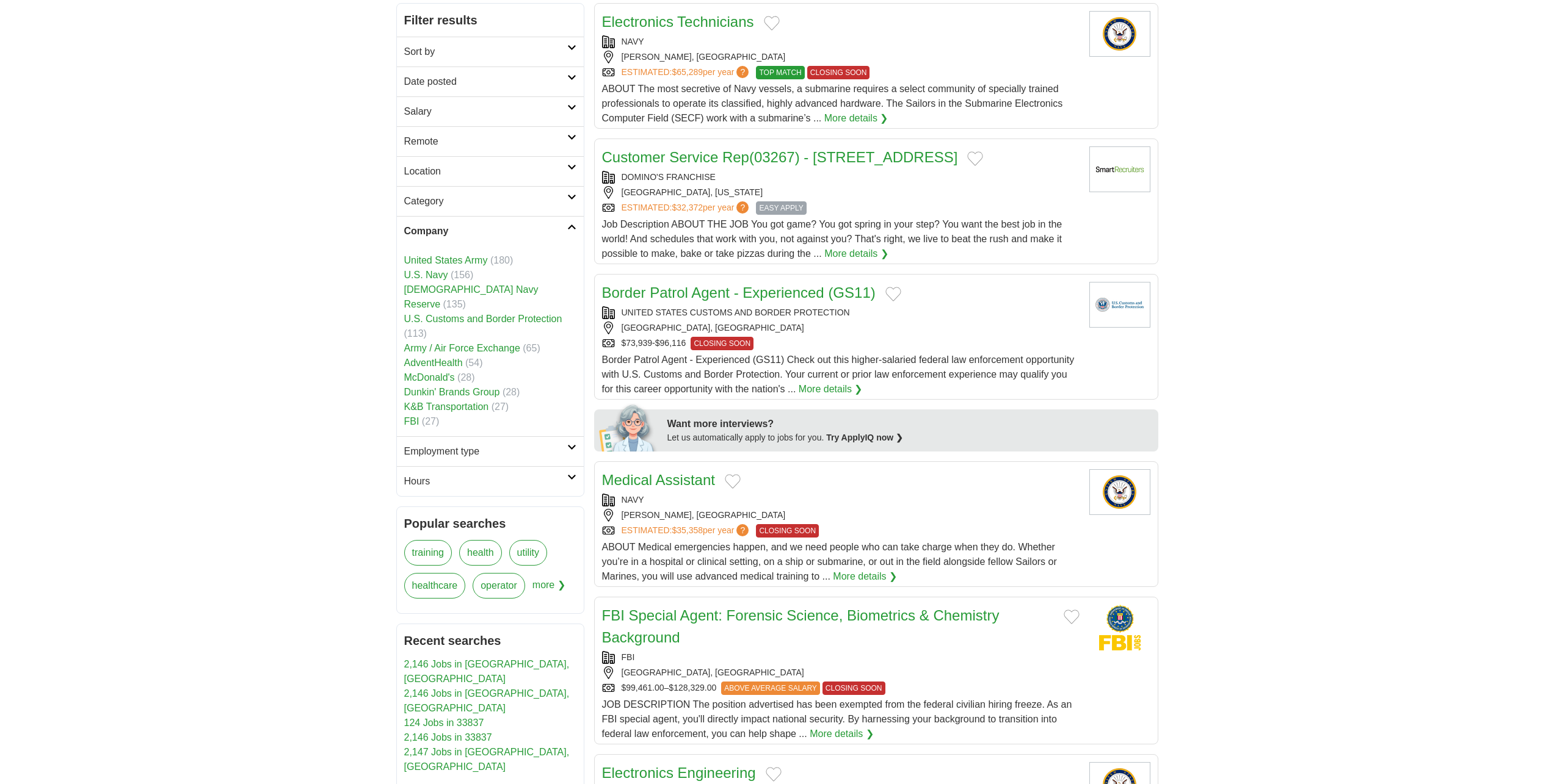
click at [415, 416] on link "FBI" at bounding box center [411, 421] width 15 height 10
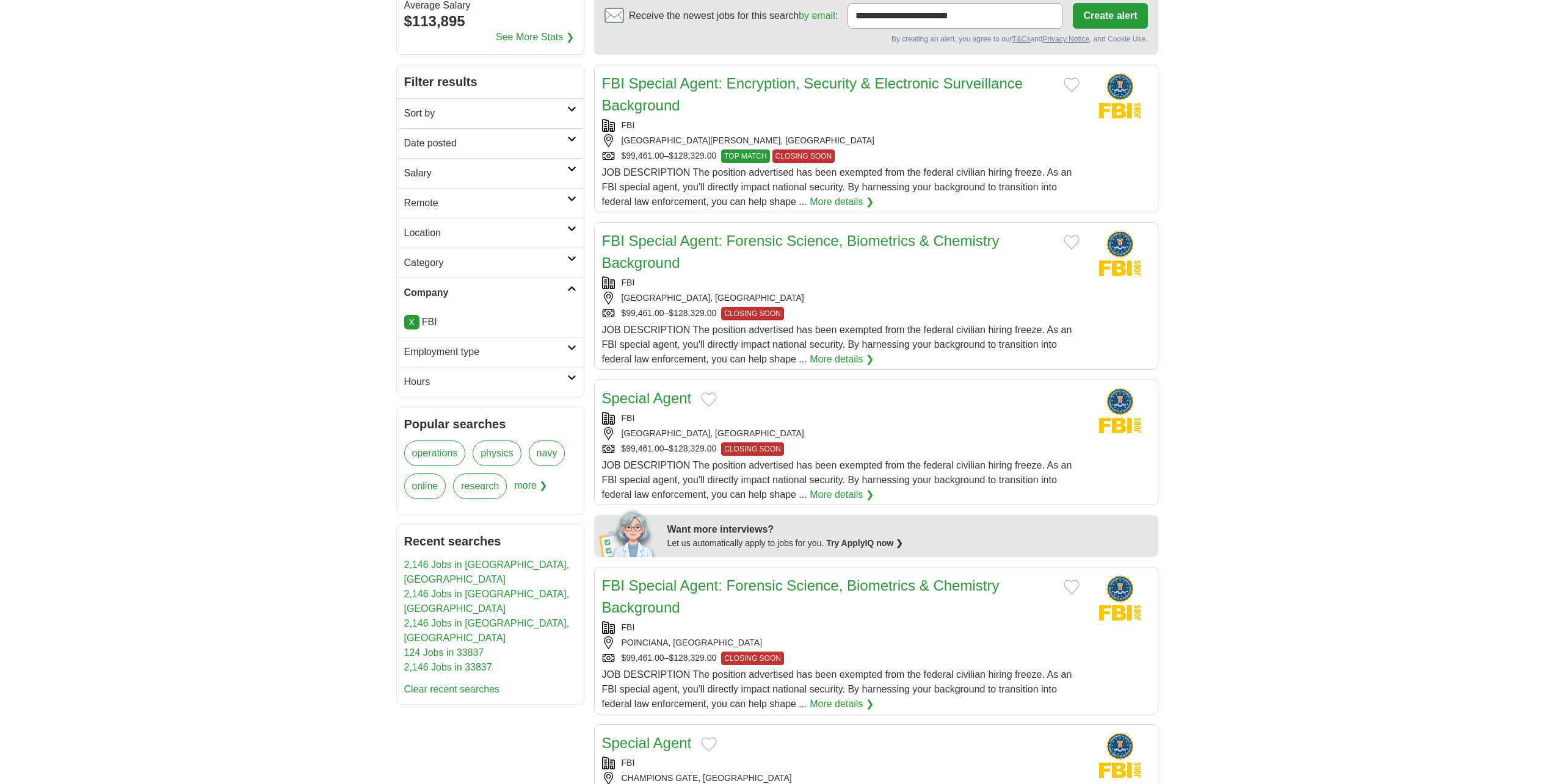
scroll to position [122, 0]
click at [850, 497] on link "More details ❯" at bounding box center [842, 494] width 64 height 15
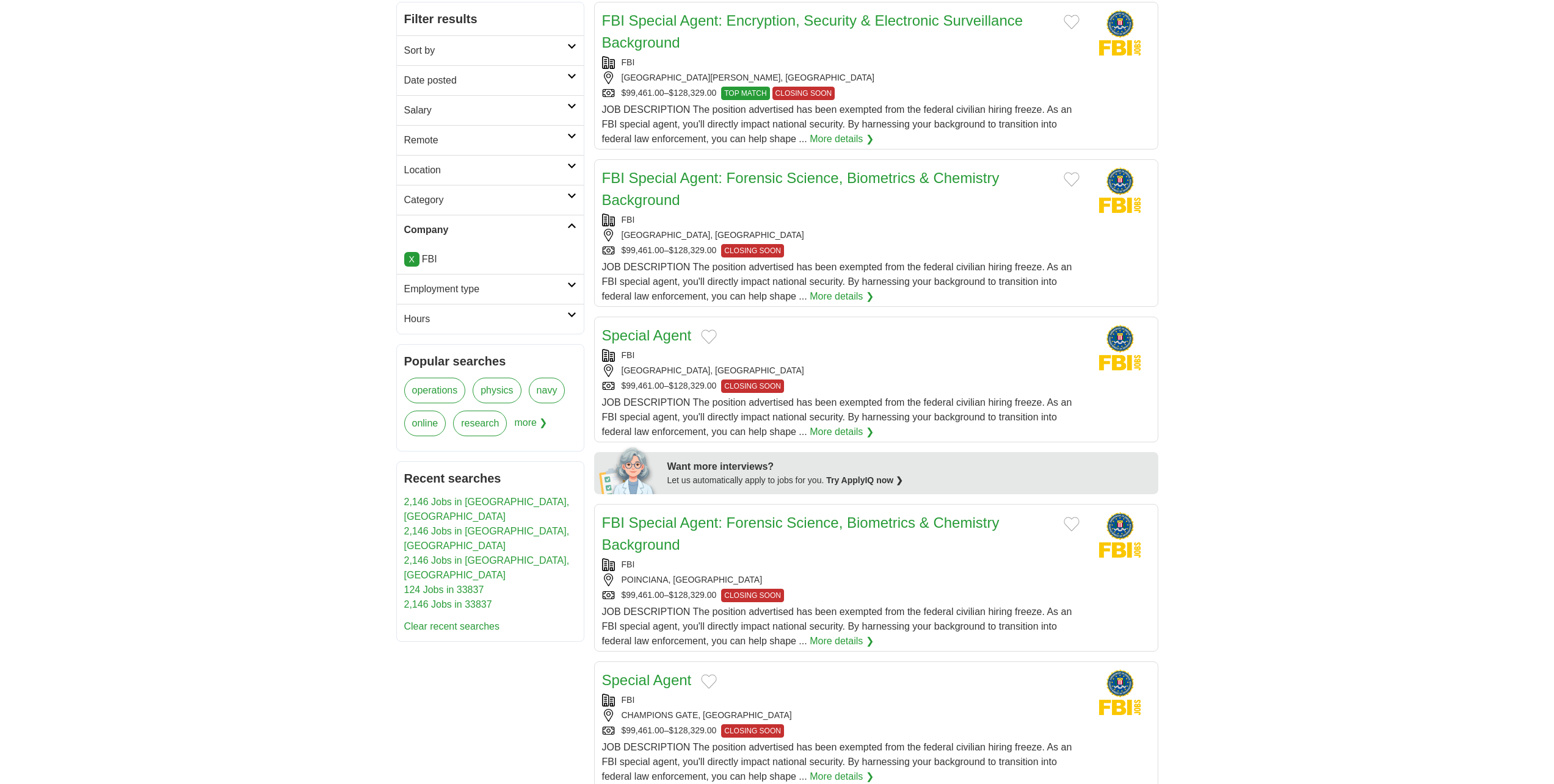
scroll to position [183, 0]
click at [416, 255] on link "X" at bounding box center [411, 261] width 15 height 15
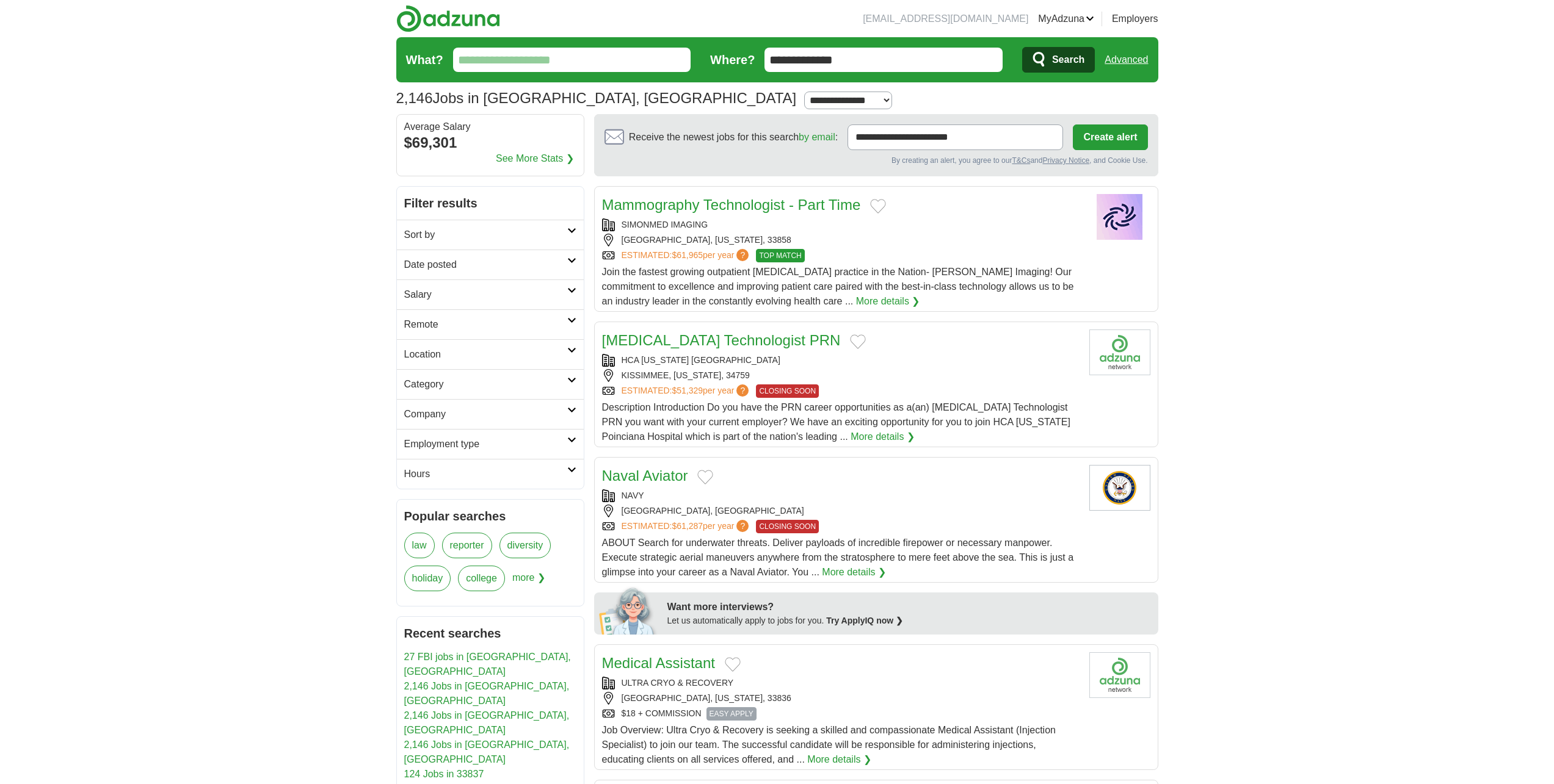
click at [462, 413] on h2 "Company" at bounding box center [485, 414] width 163 height 15
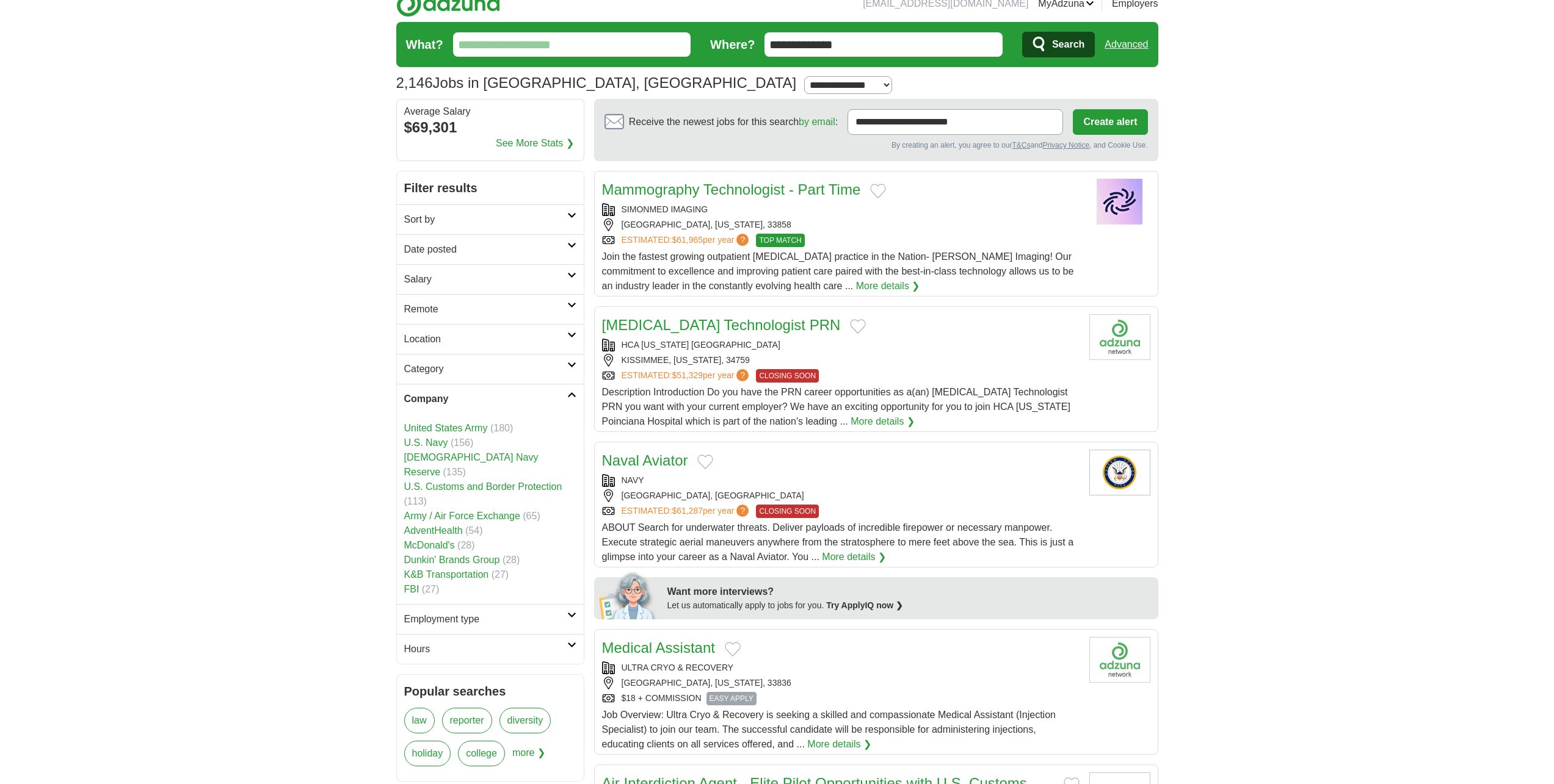
scroll to position [61, 0]
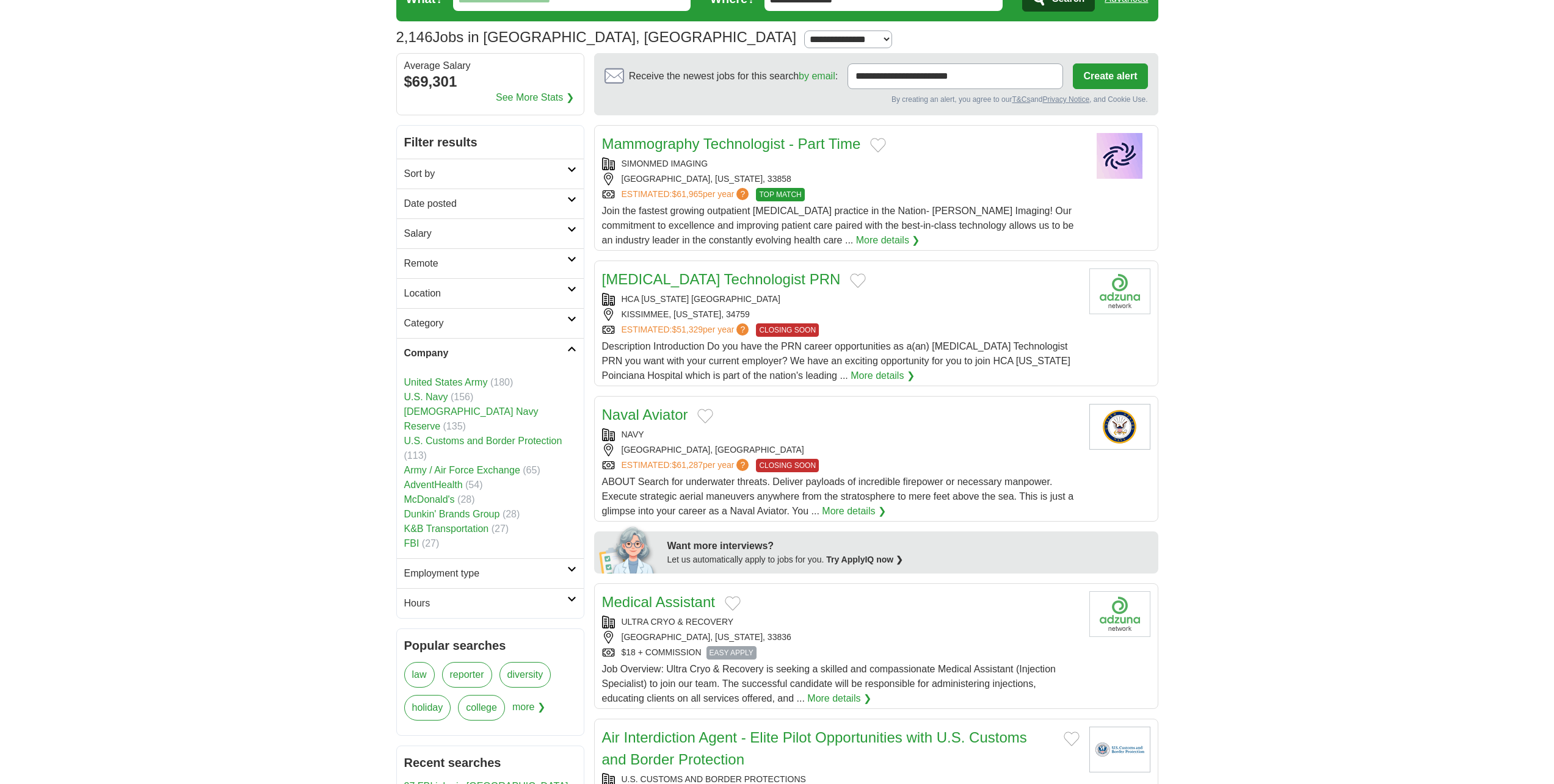
click at [453, 509] on link "Dunkin' Brands Group" at bounding box center [452, 514] width 96 height 10
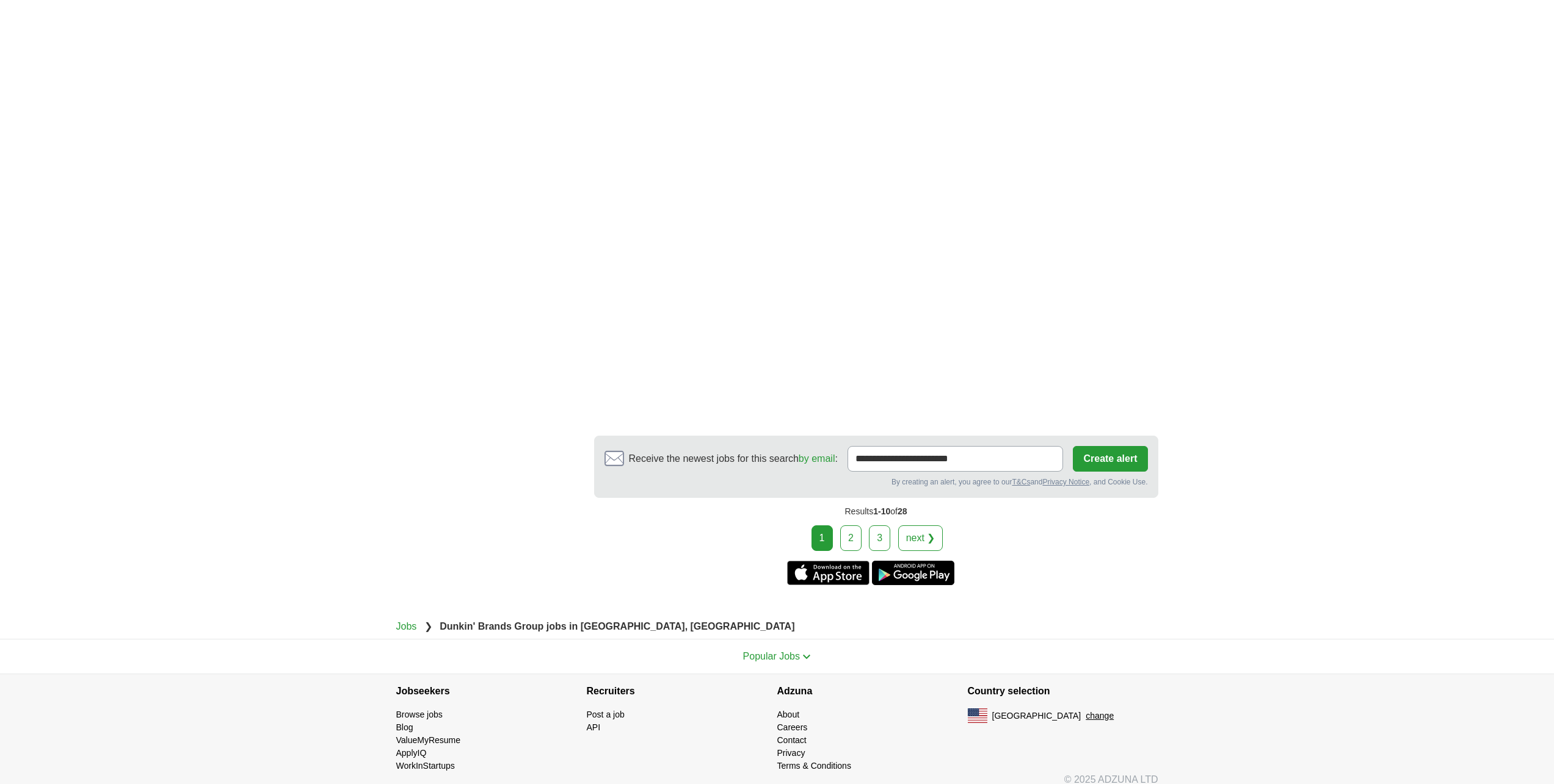
scroll to position [1993, 0]
click at [850, 532] on link "2" at bounding box center [850, 538] width 22 height 26
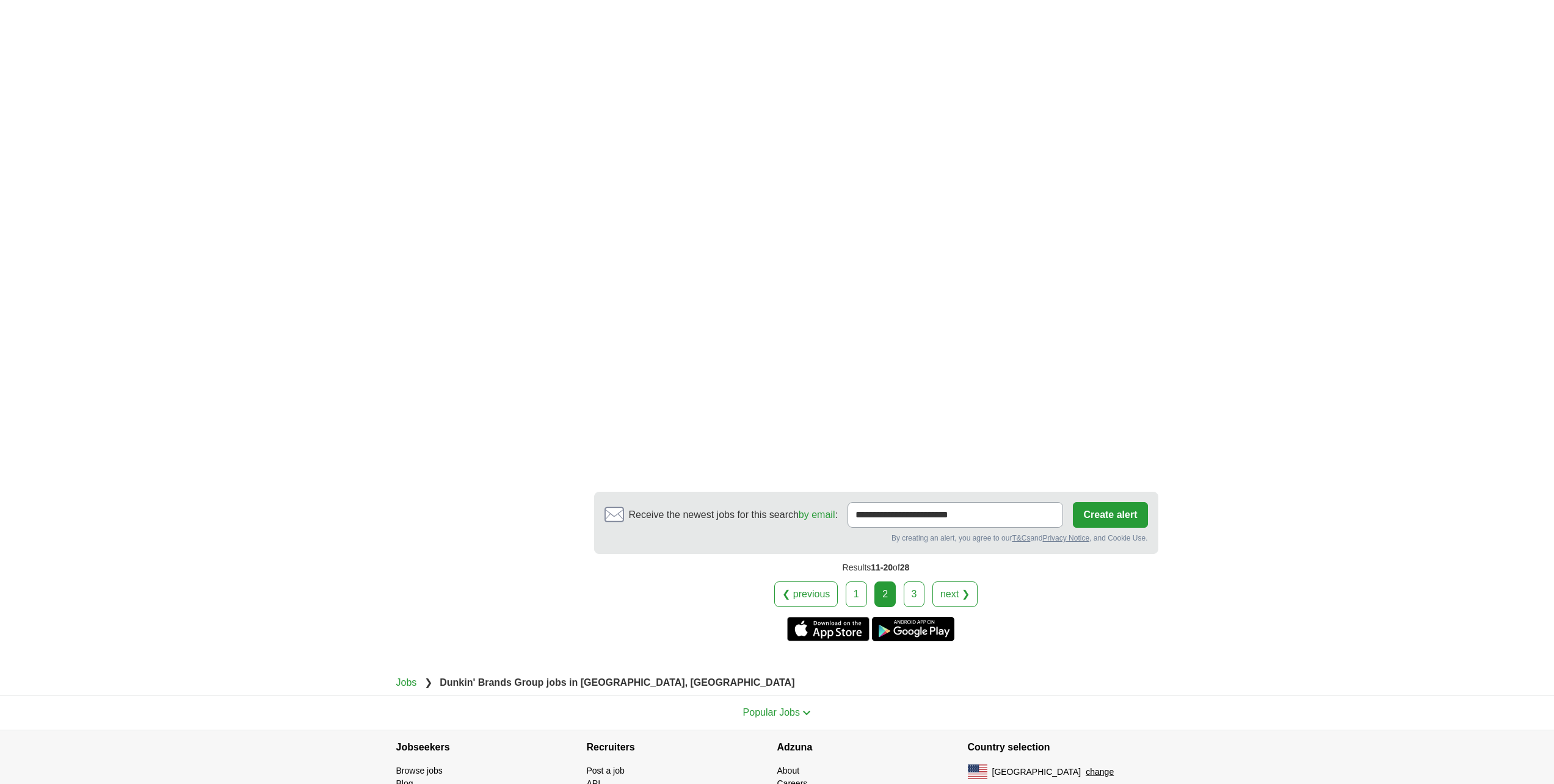
scroll to position [2074, 0]
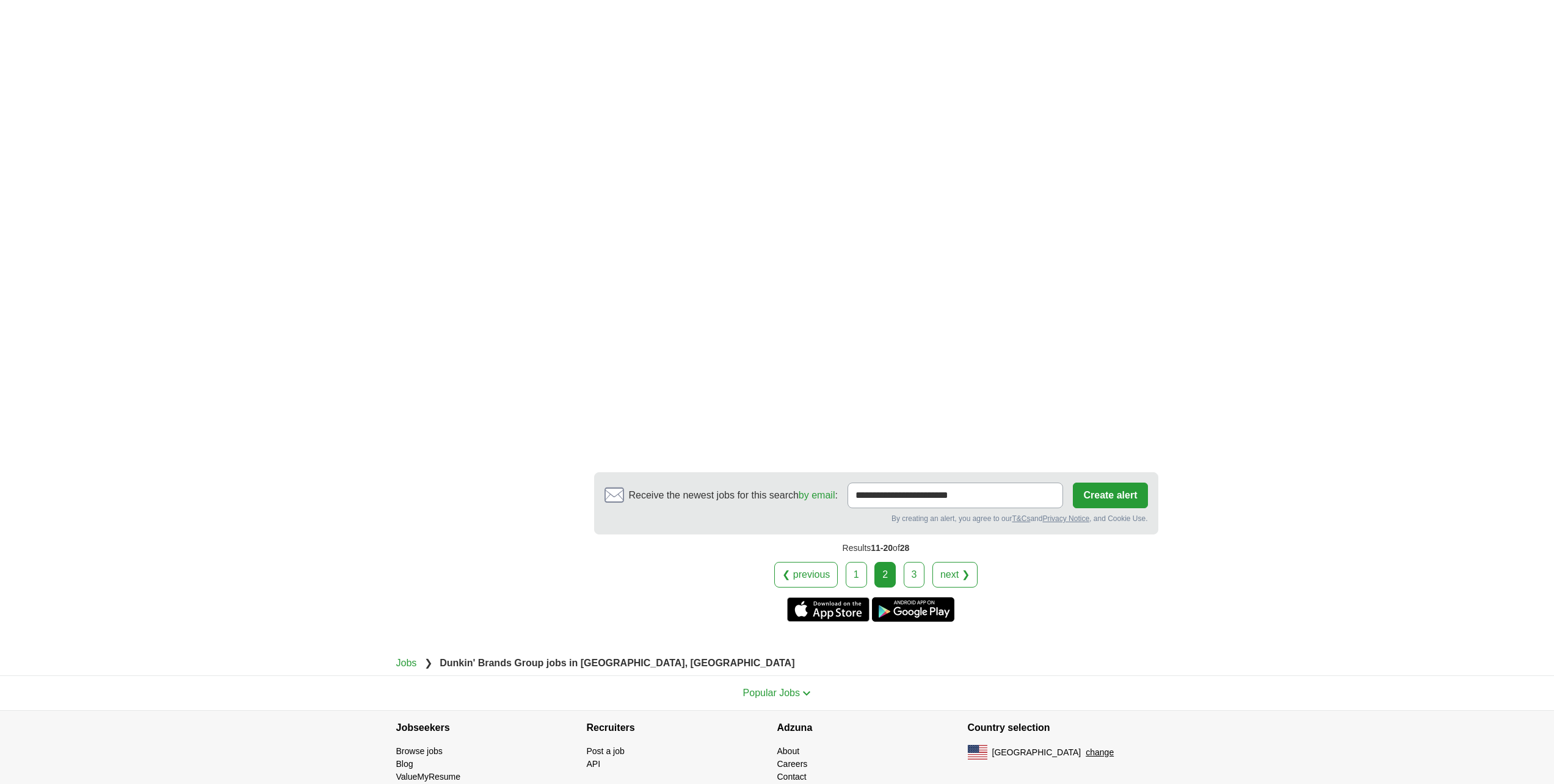
click at [911, 566] on link "3" at bounding box center [914, 575] width 22 height 26
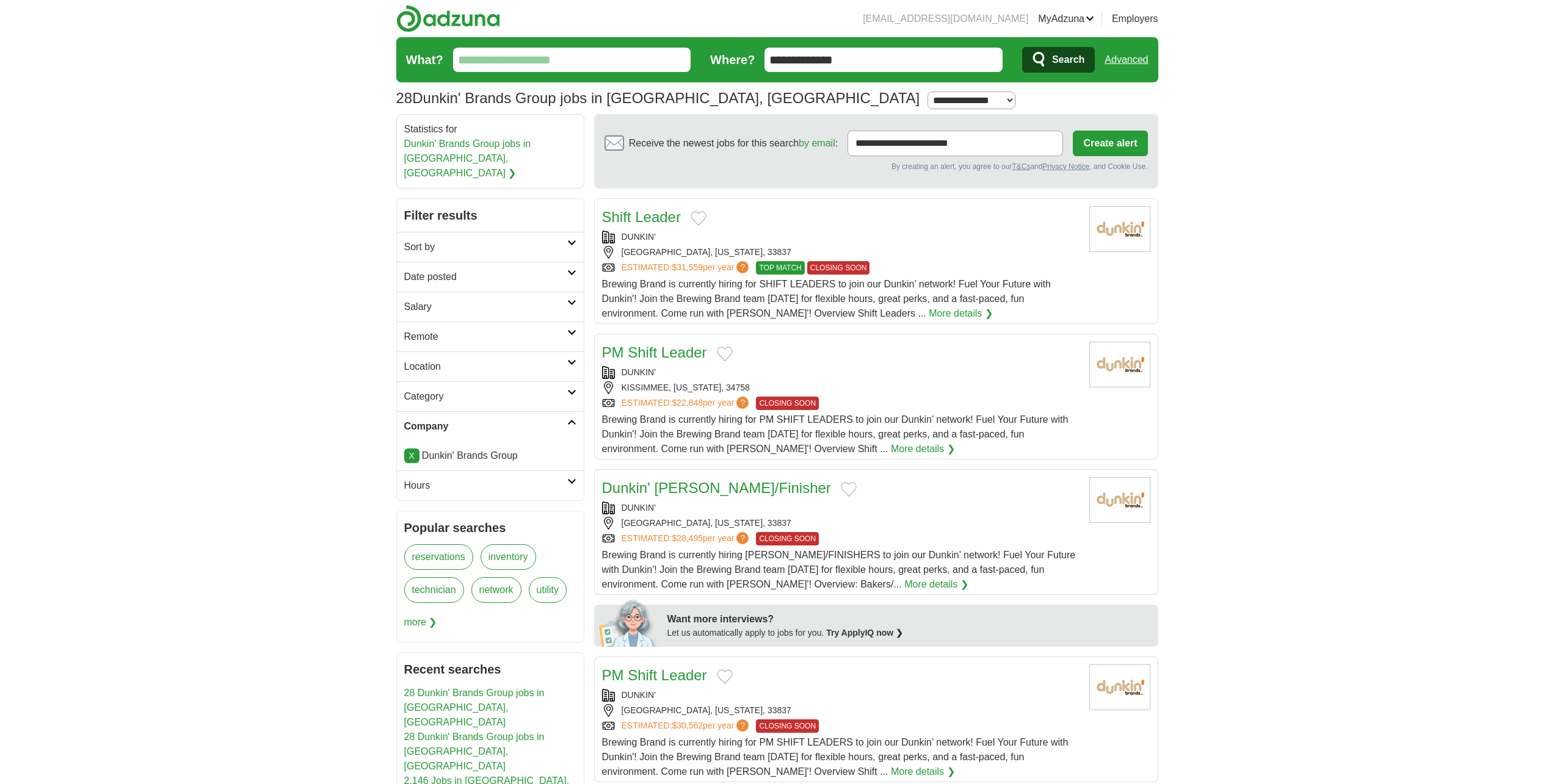
click at [411, 449] on link "X" at bounding box center [411, 456] width 15 height 15
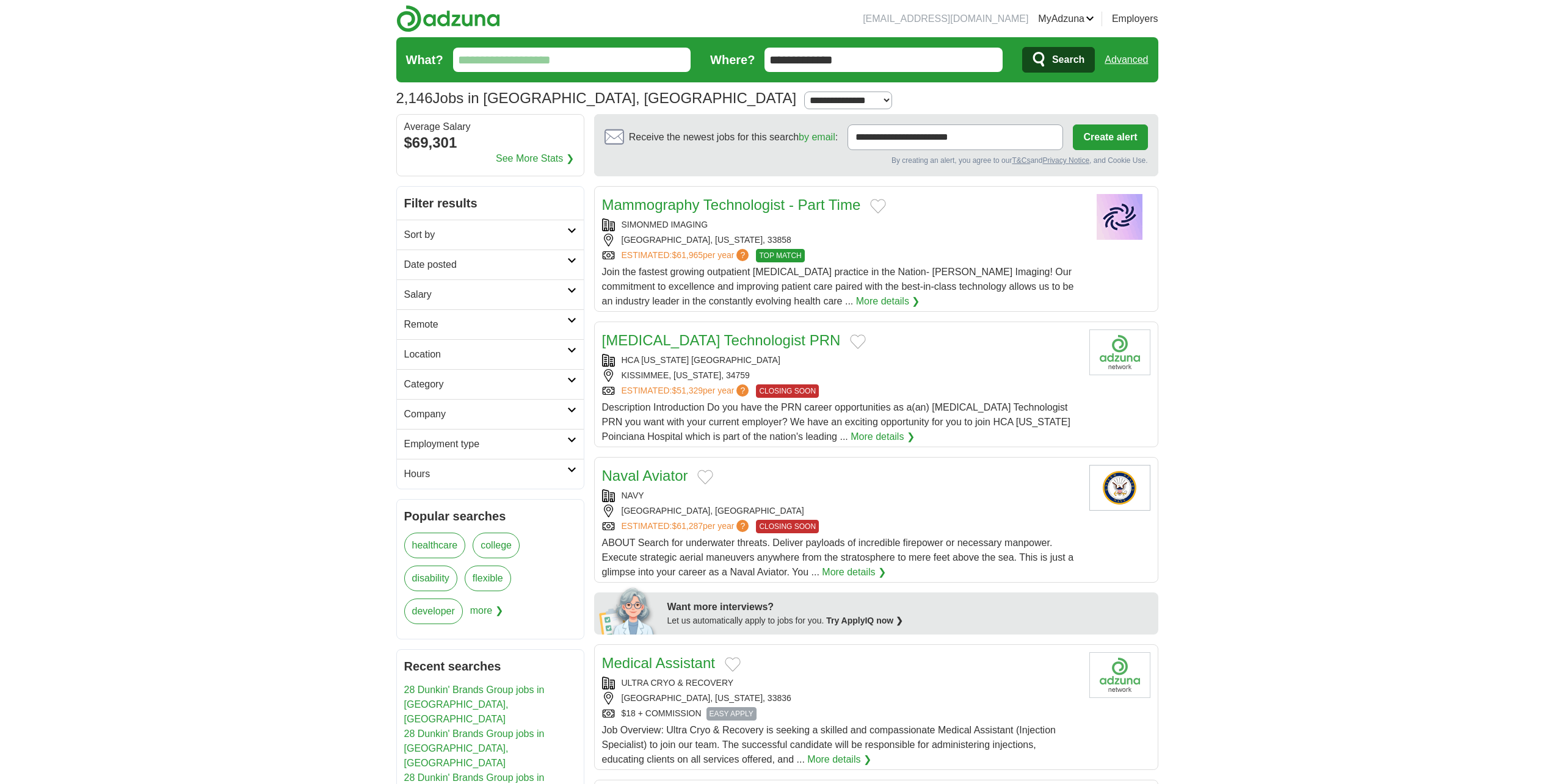
click at [427, 382] on h2 "Category" at bounding box center [485, 385] width 163 height 15
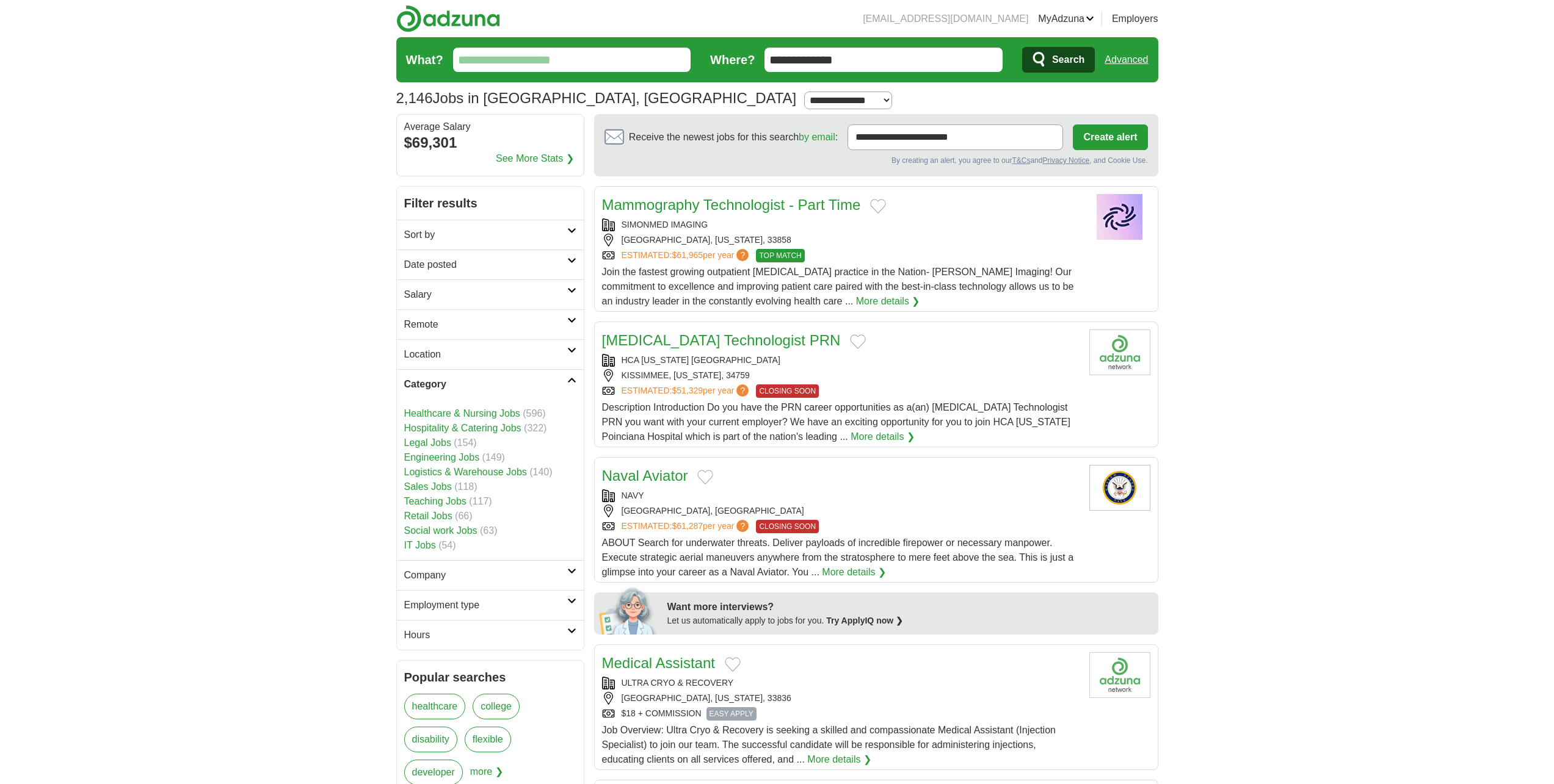
click at [428, 545] on link "IT Jobs" at bounding box center [420, 545] width 32 height 10
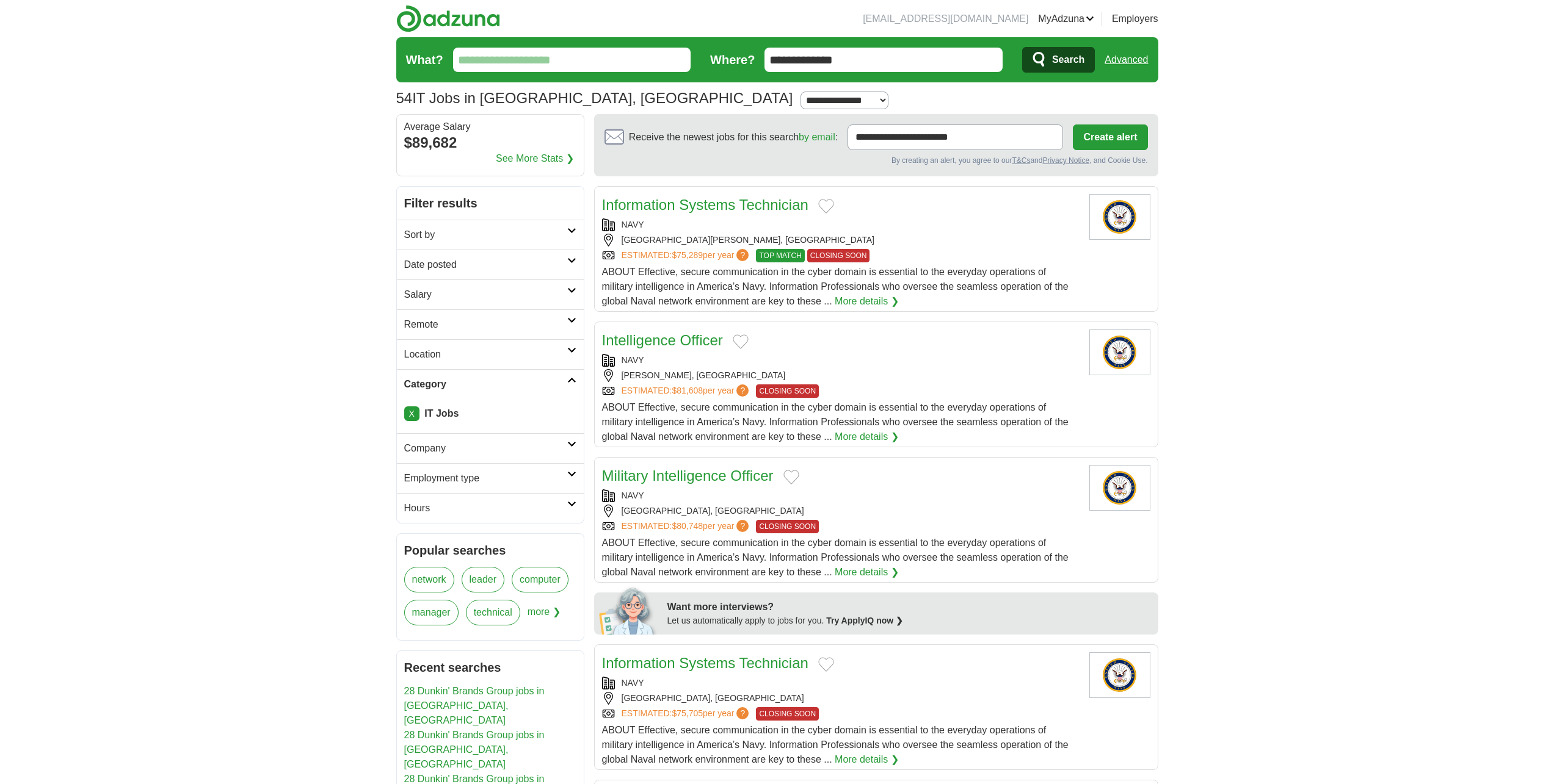
click at [513, 353] on h2 "Location" at bounding box center [485, 354] width 163 height 15
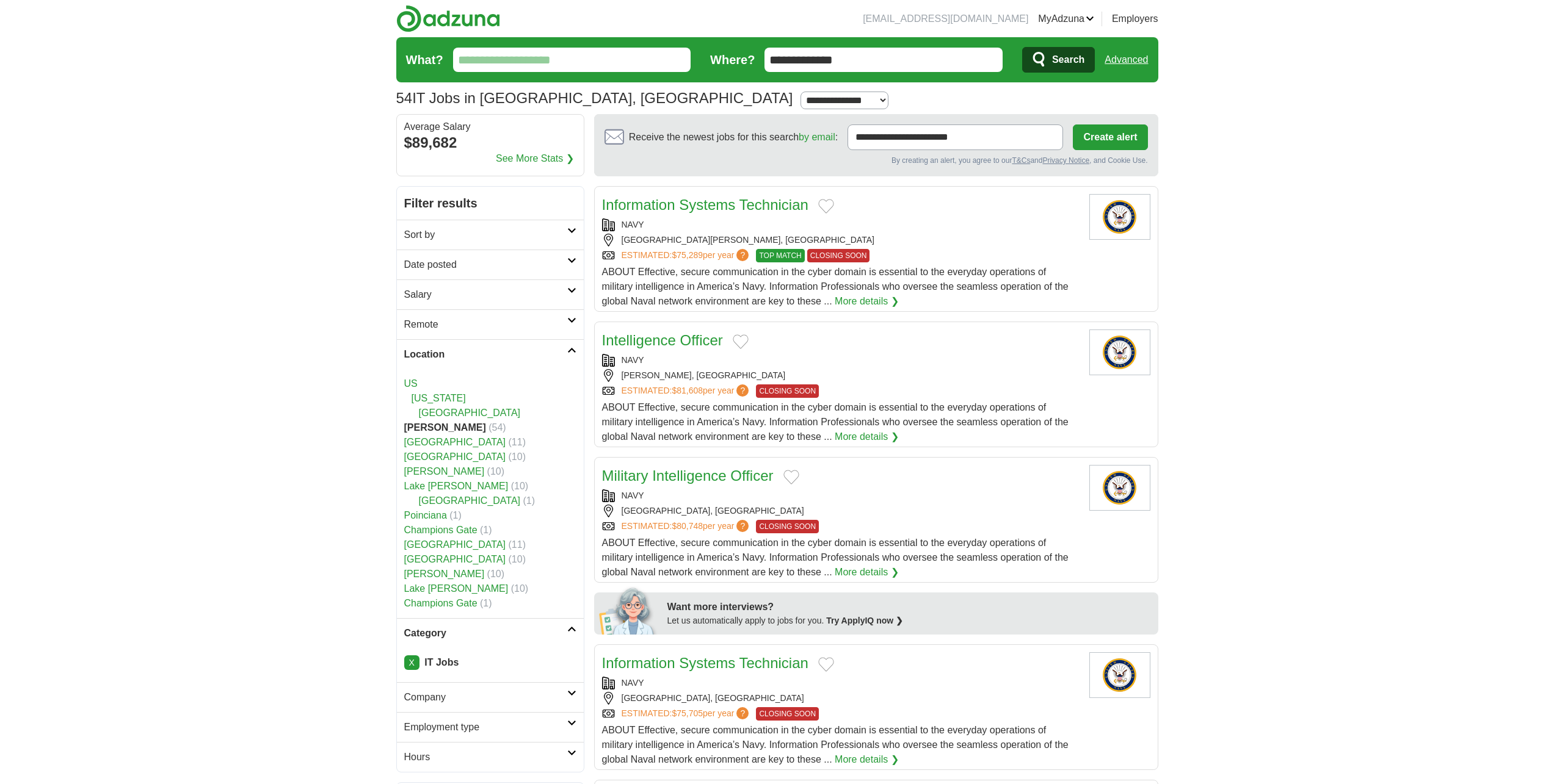
click at [515, 353] on h2 "Location" at bounding box center [485, 354] width 163 height 15
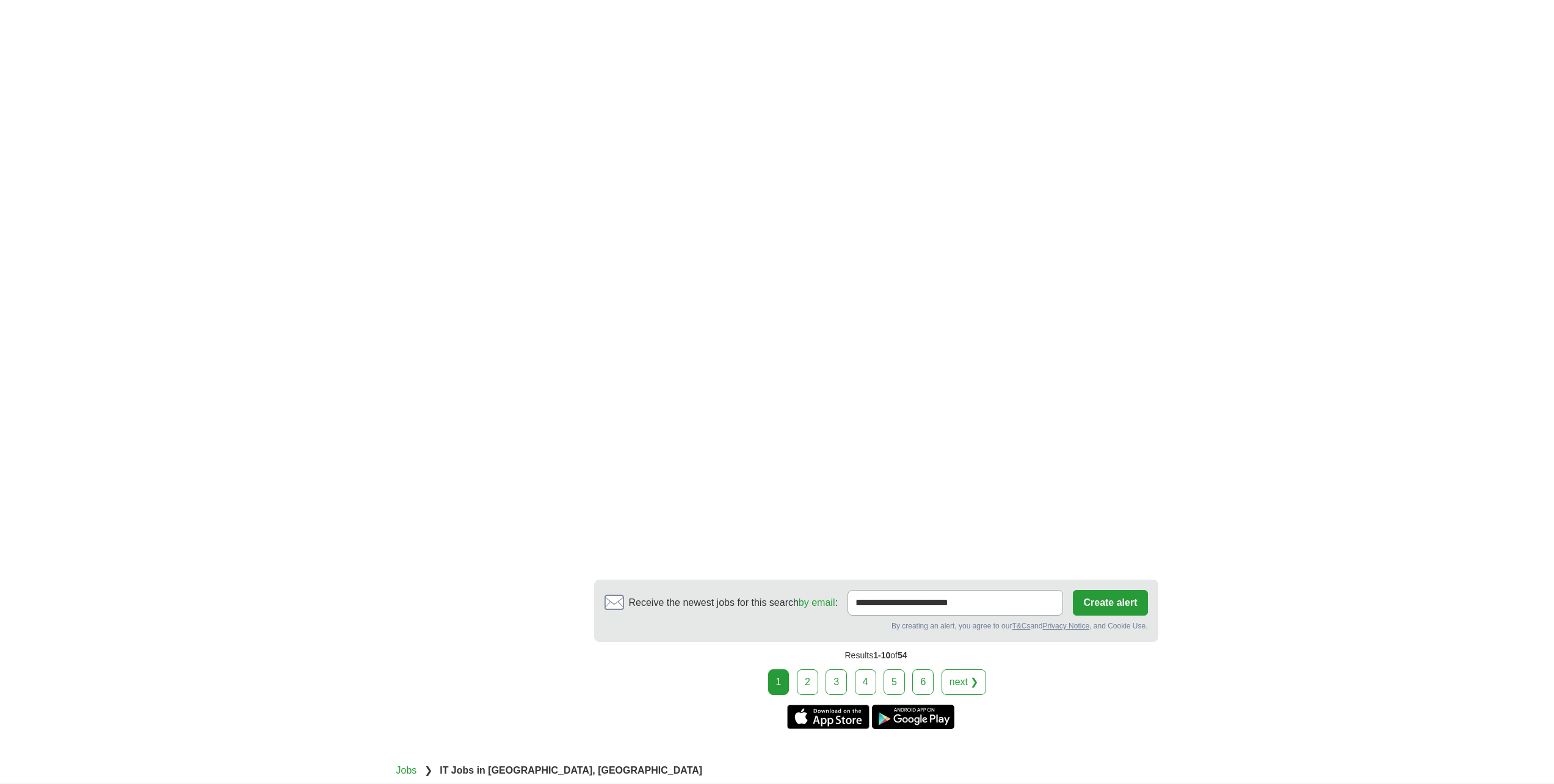
scroll to position [1877, 0]
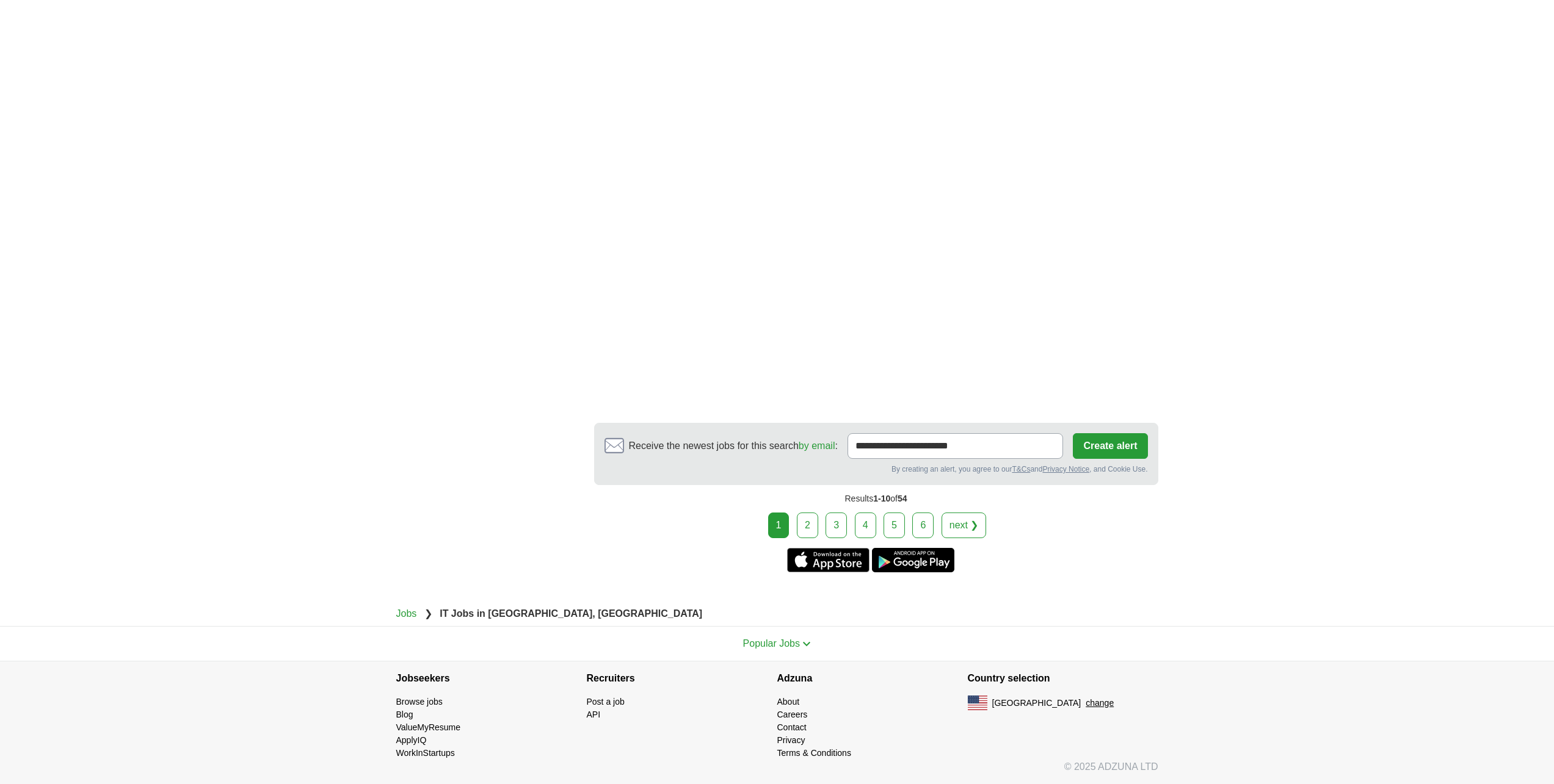
click at [813, 534] on link "2" at bounding box center [807, 526] width 22 height 26
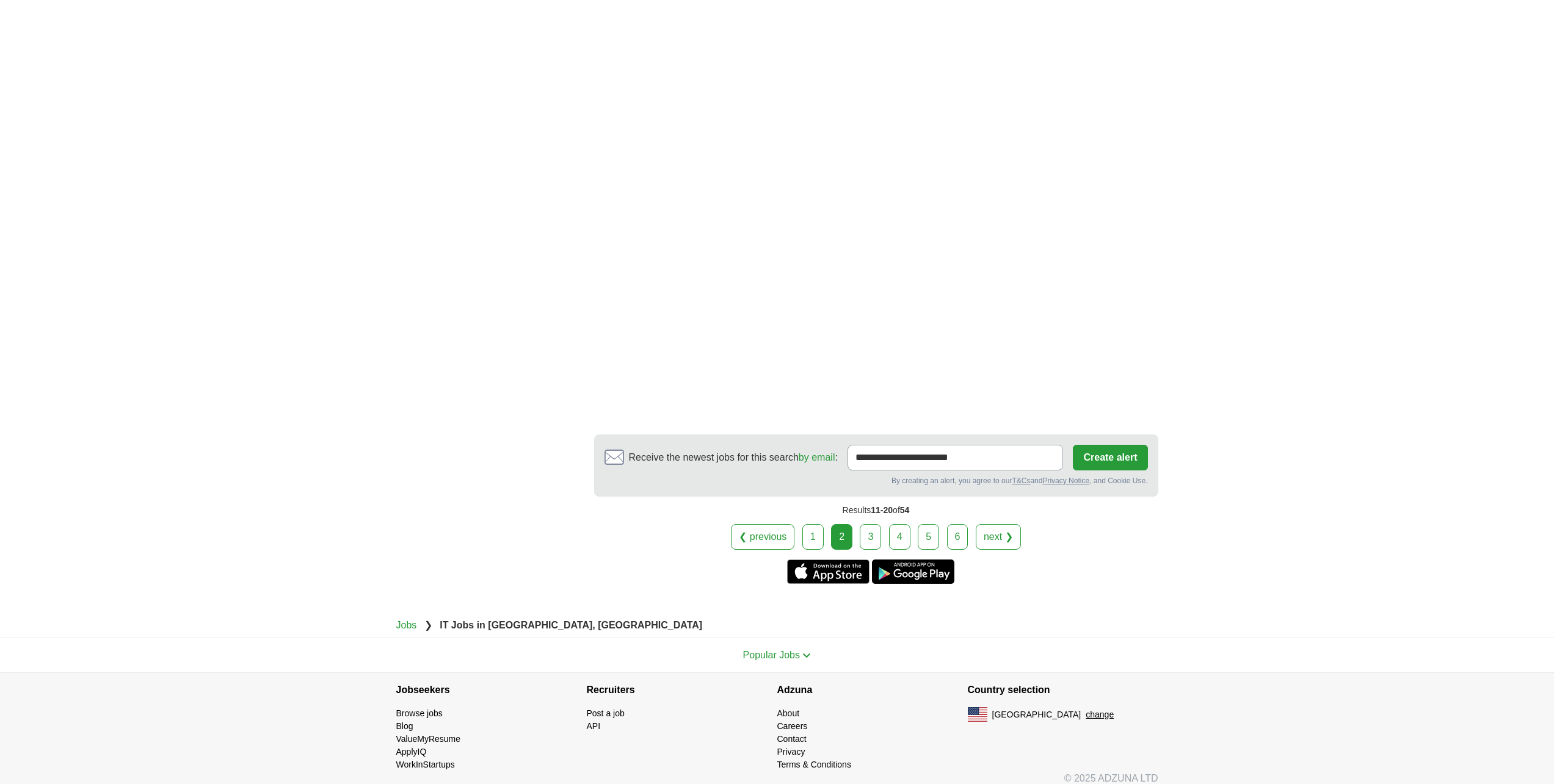
scroll to position [1870, 0]
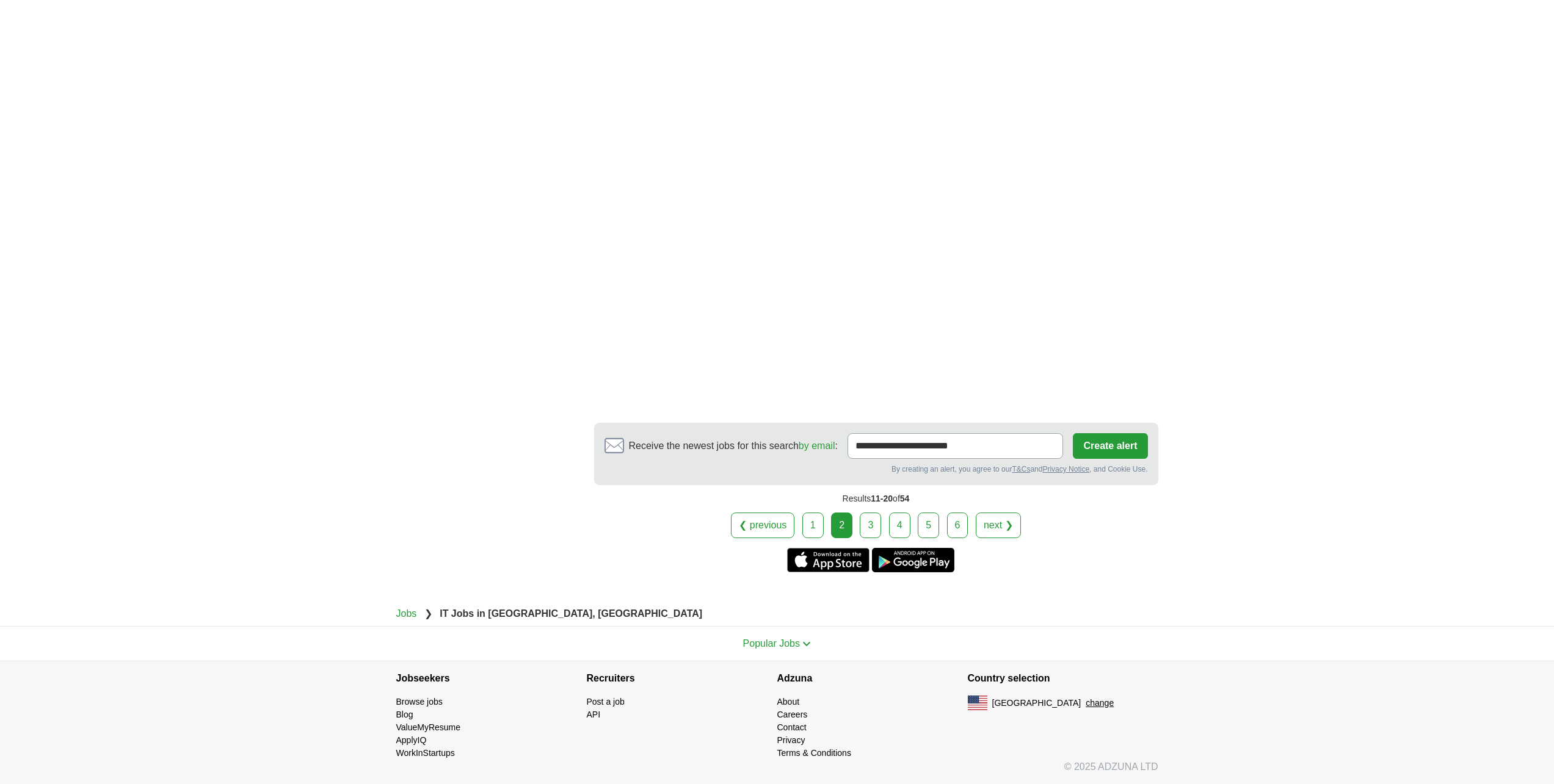
click at [872, 524] on link "3" at bounding box center [870, 526] width 22 height 26
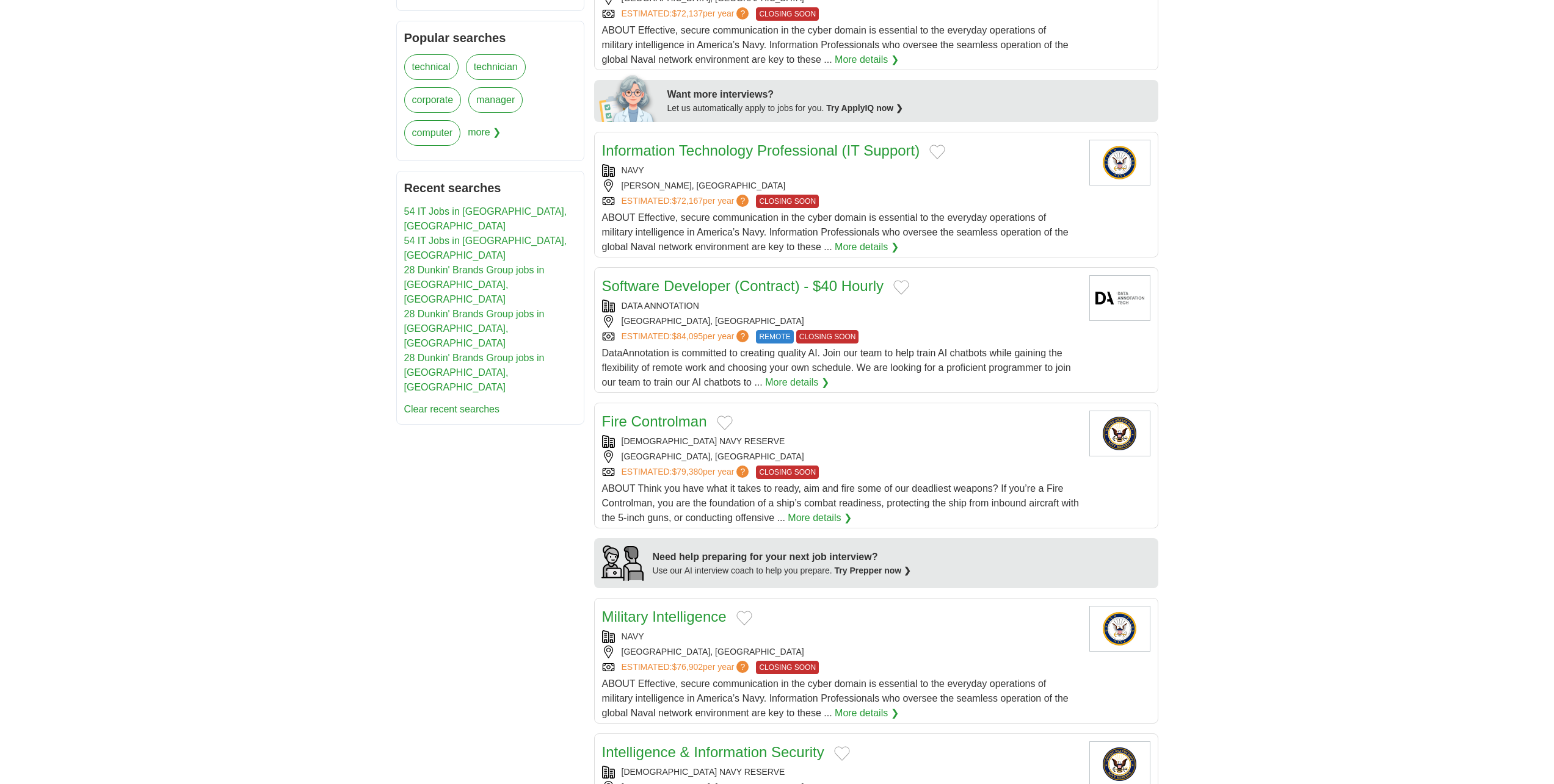
scroll to position [122, 0]
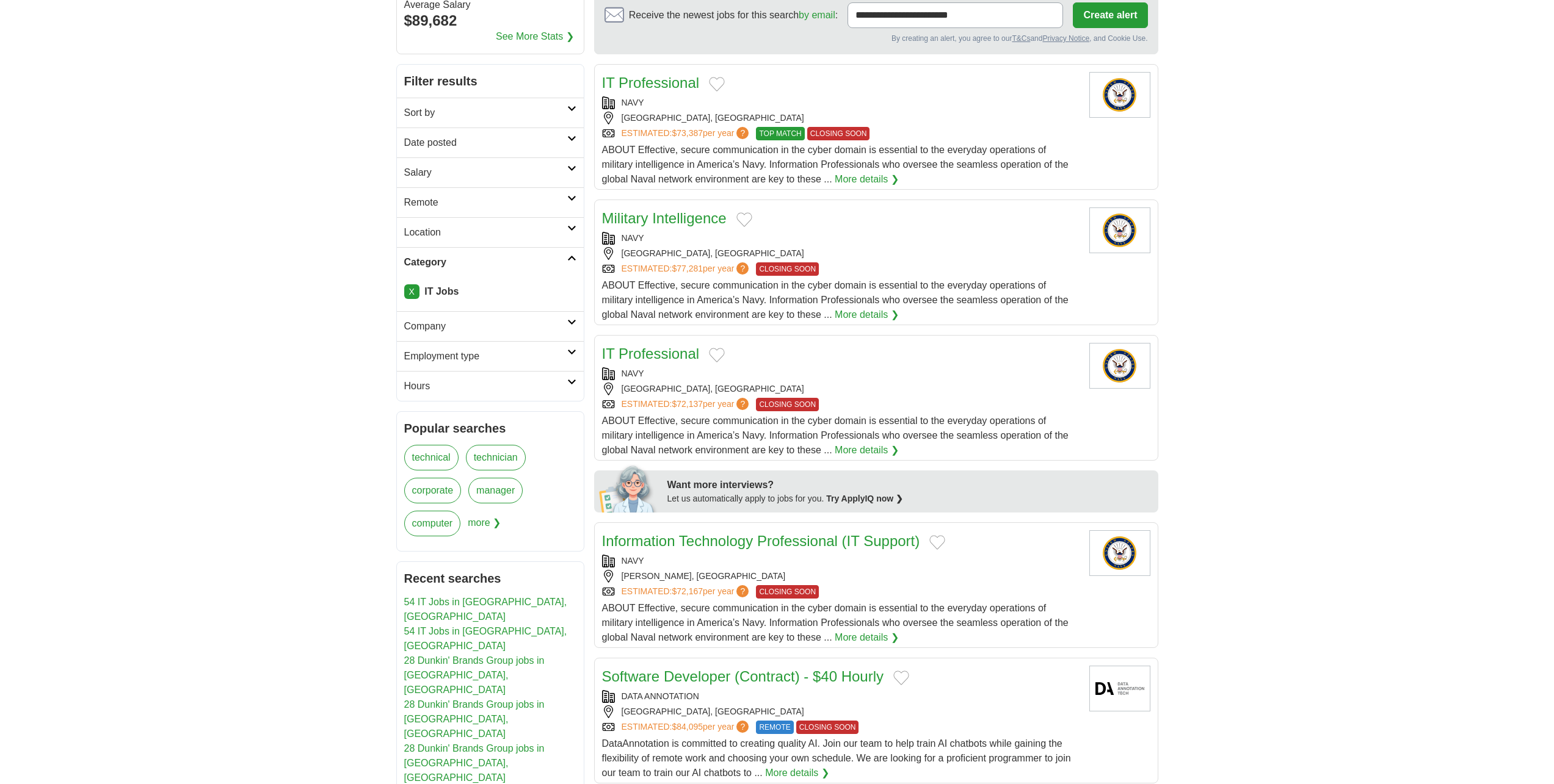
click at [446, 327] on h2 "Company" at bounding box center [485, 327] width 163 height 15
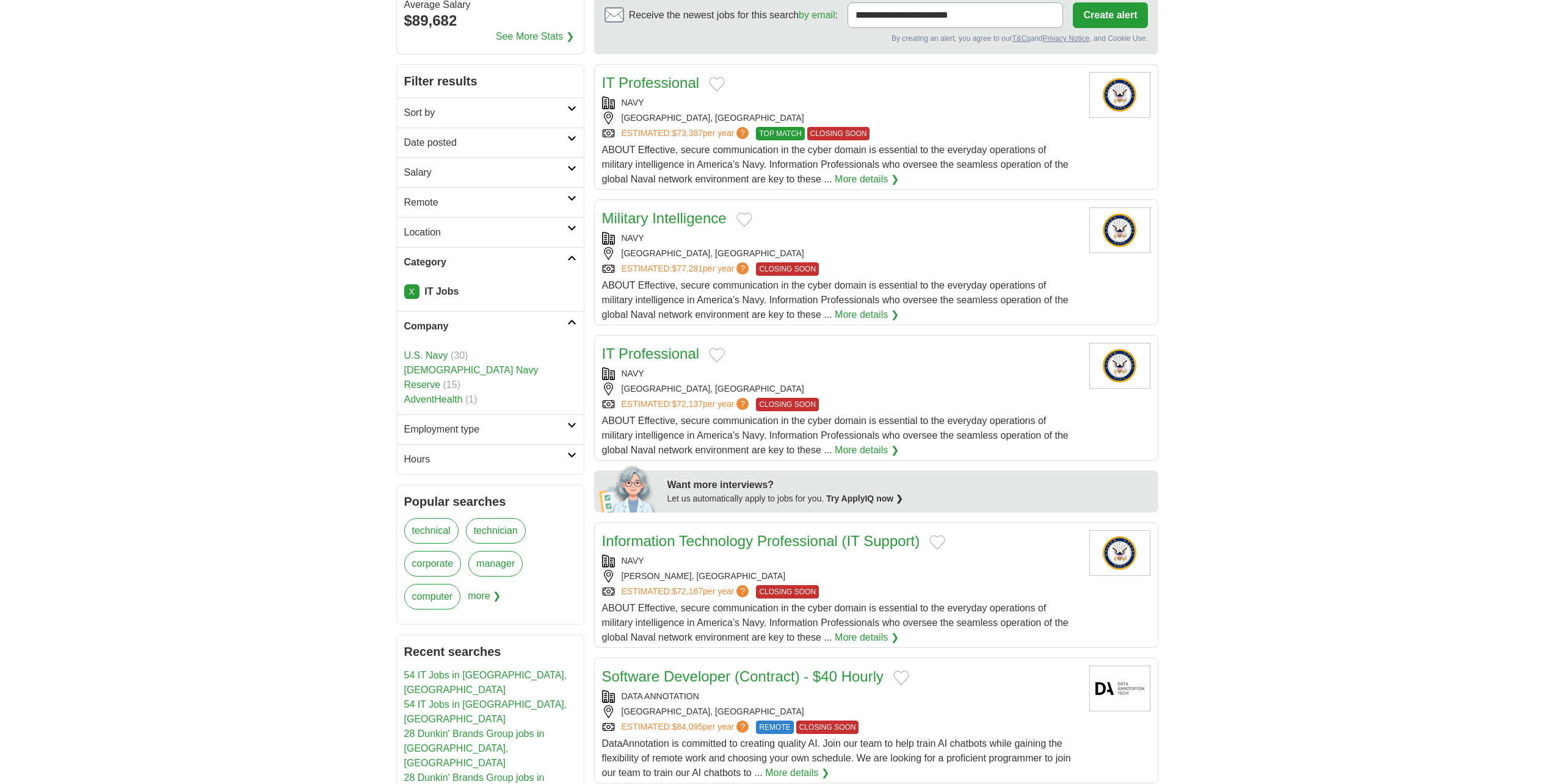
click at [418, 394] on link "AdventHealth" at bounding box center [433, 399] width 58 height 10
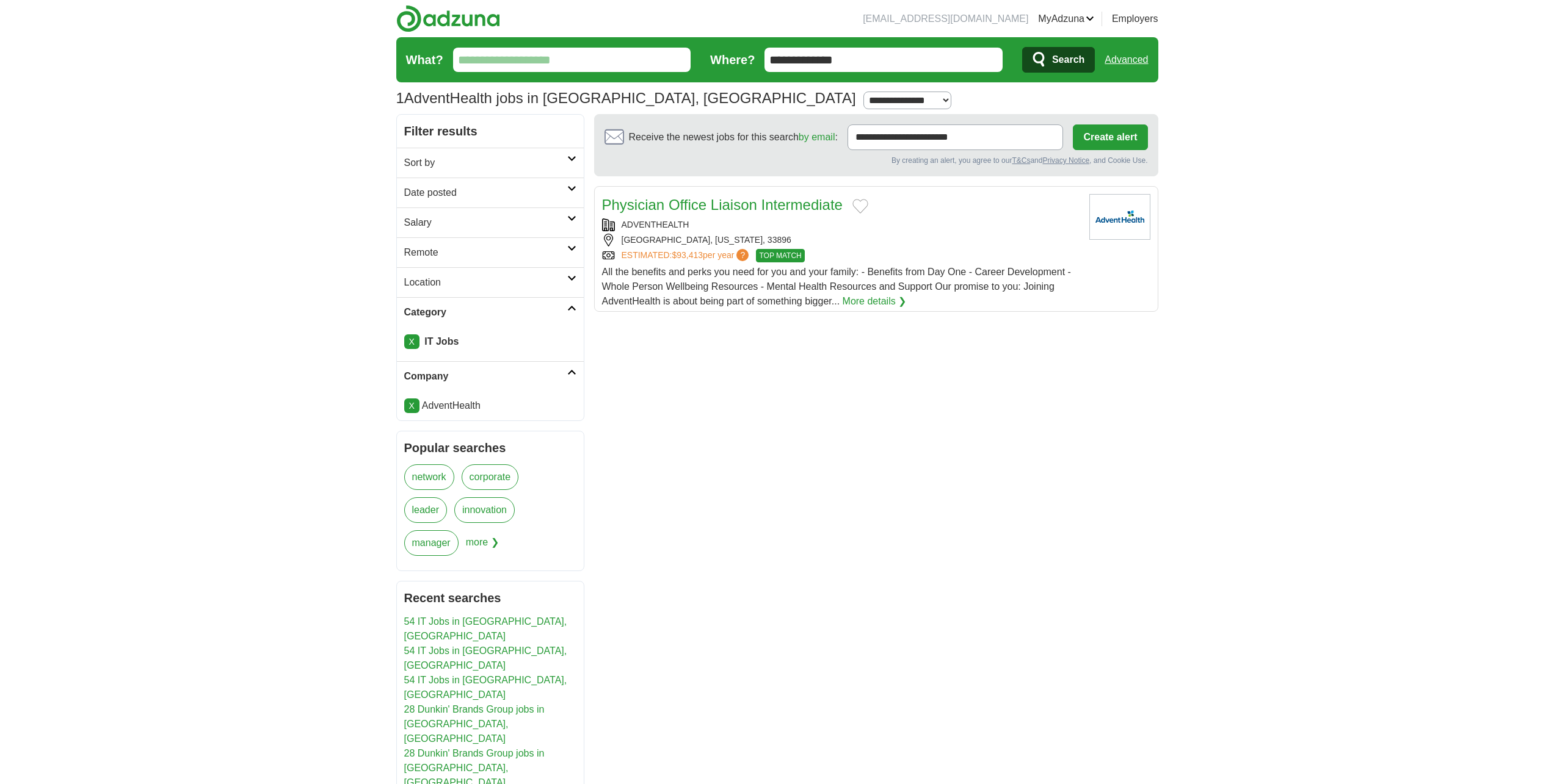
click at [768, 199] on link "Physician Office Liaison Intermediate" at bounding box center [722, 204] width 241 height 17
